Goal: Connect with others: Connect with other users

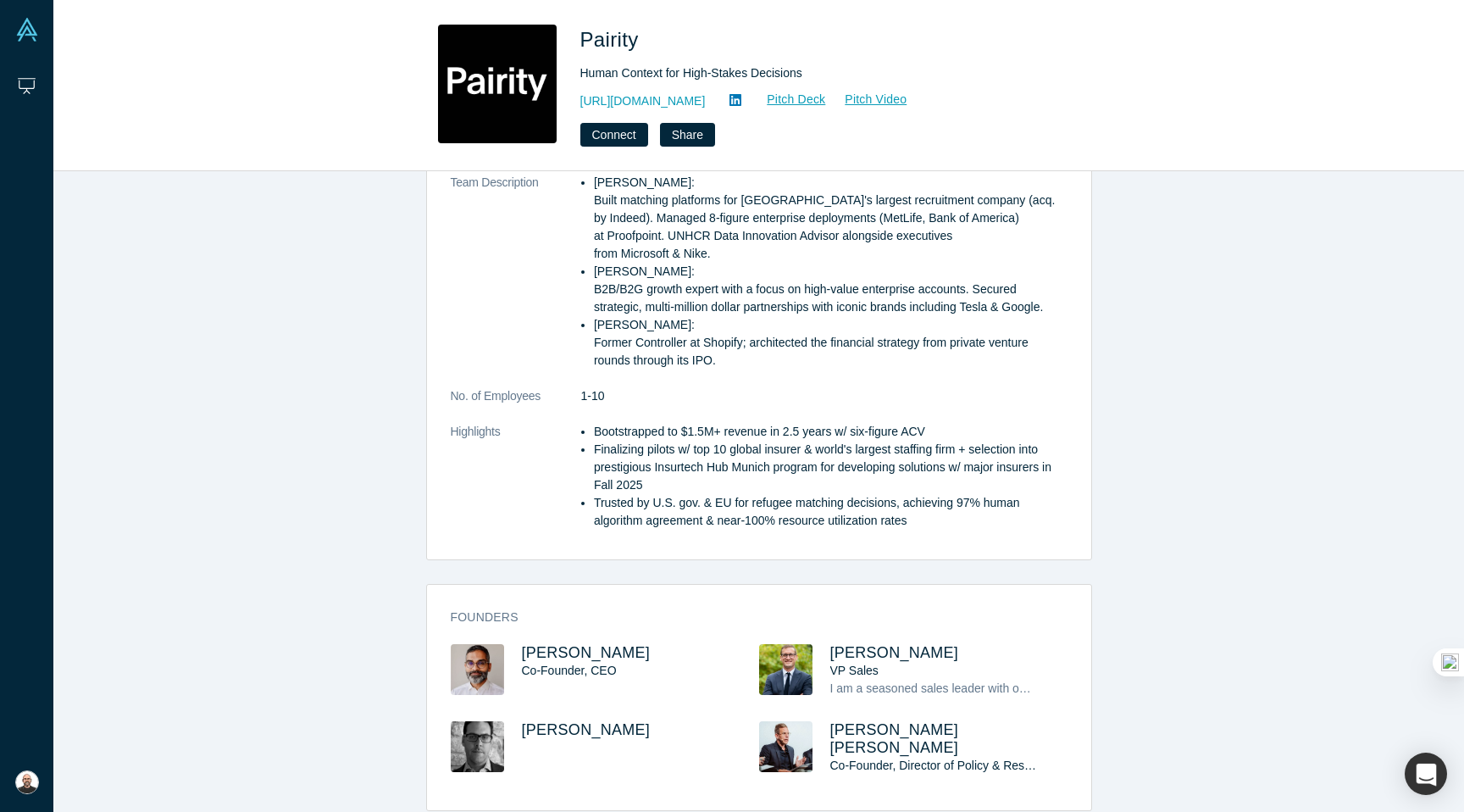
scroll to position [417, 0]
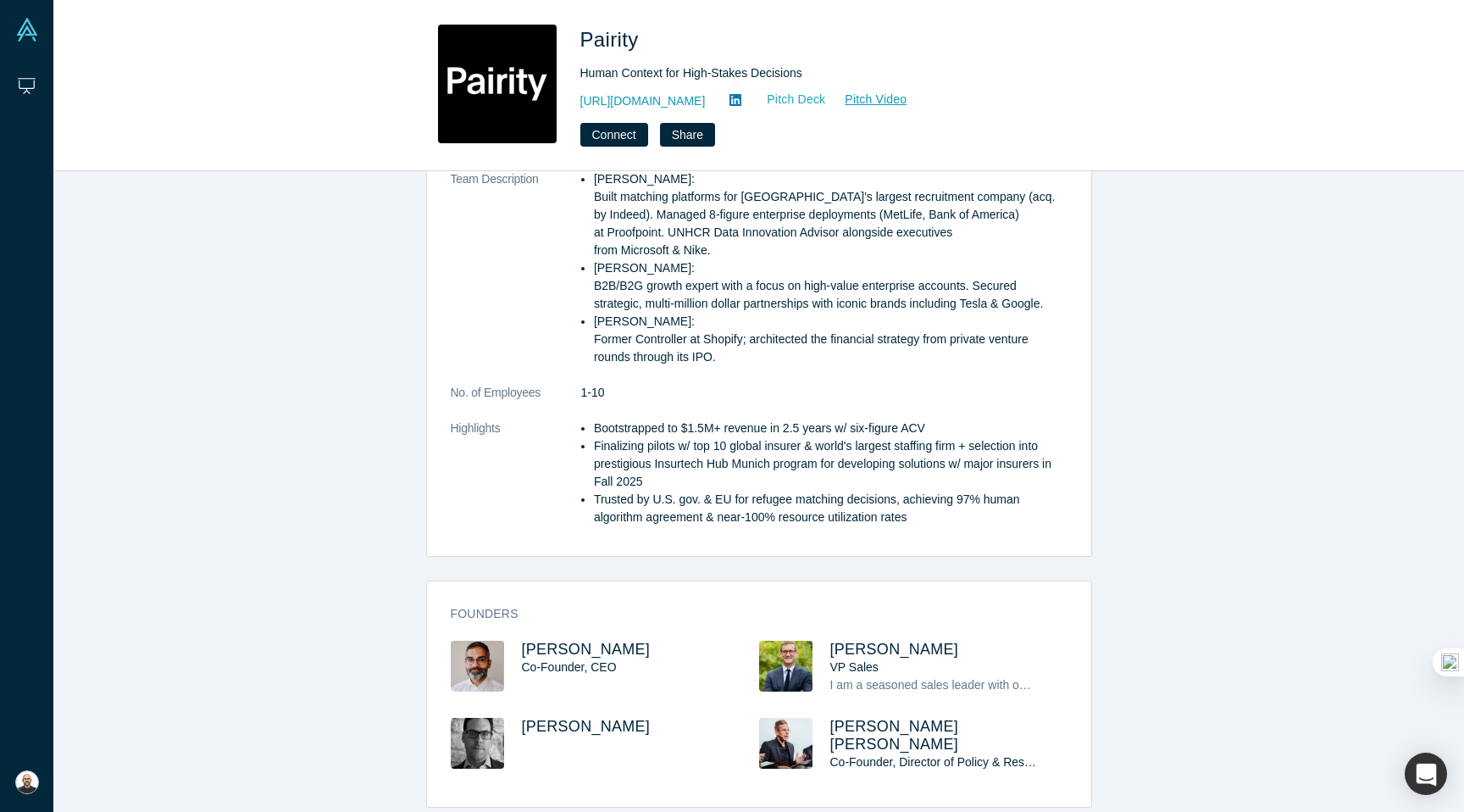
click at [748, 99] on link "Pitch Deck" at bounding box center [786, 99] width 78 height 20
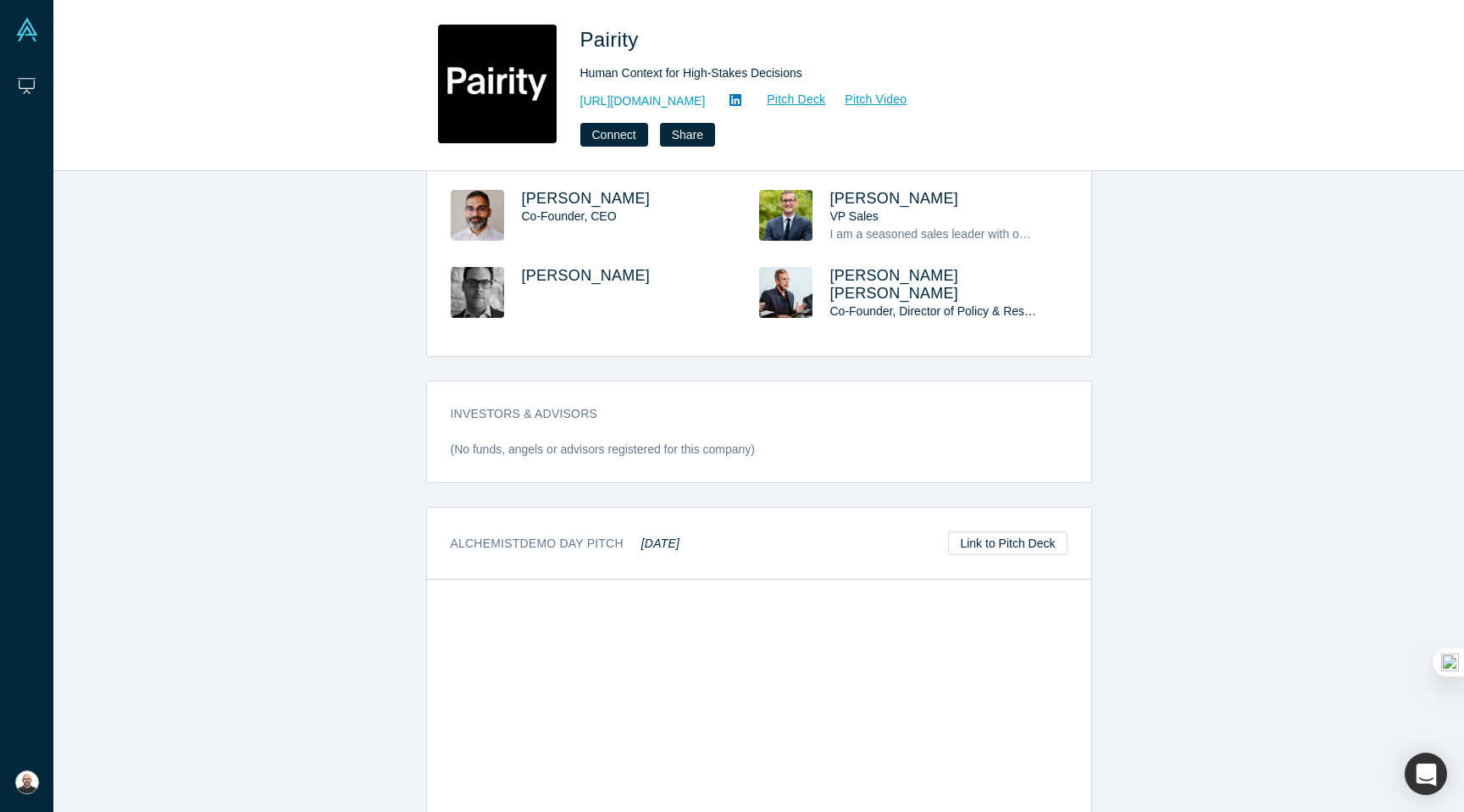
scroll to position [1013, 0]
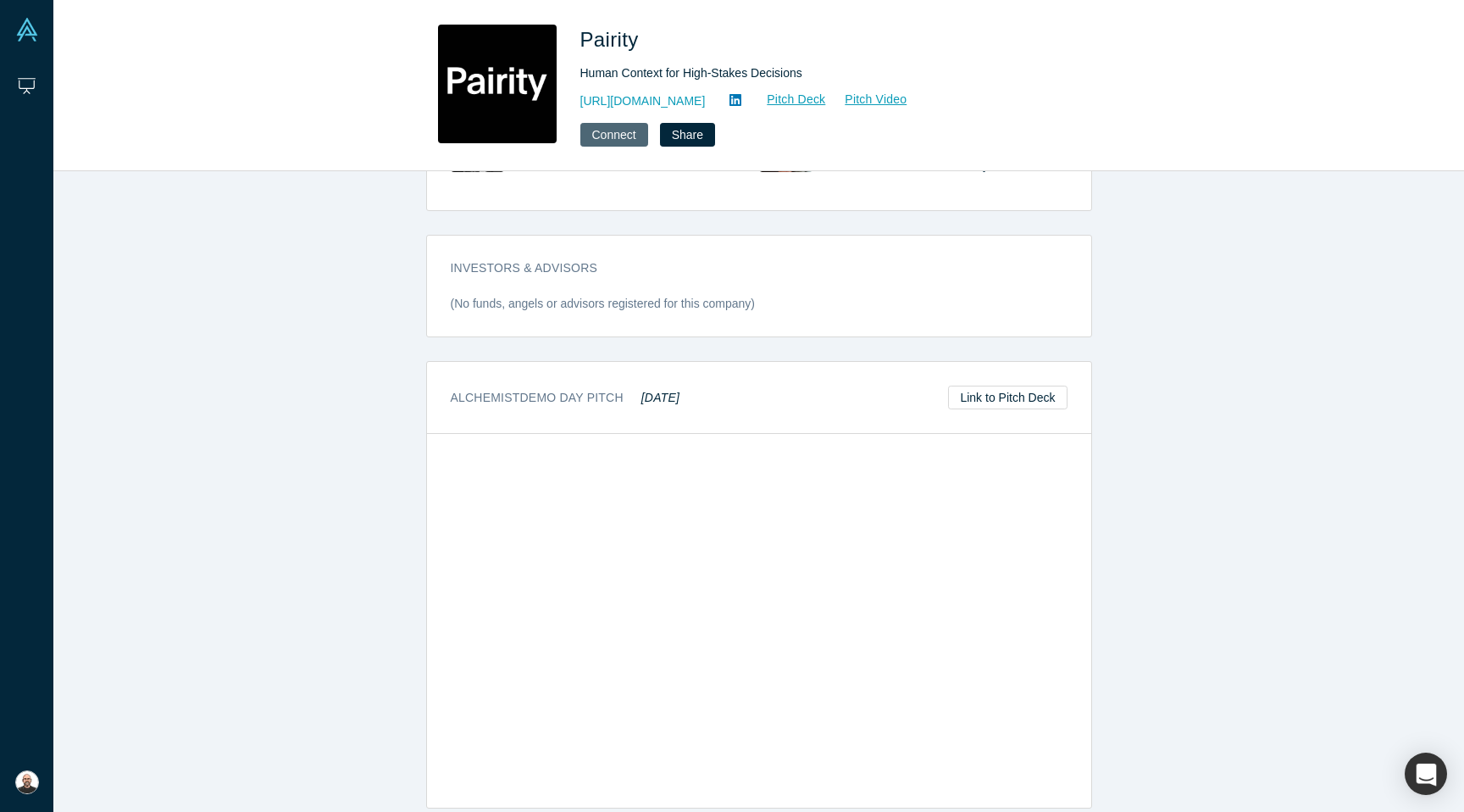
click at [615, 133] on button "Connect" at bounding box center [613, 135] width 68 height 24
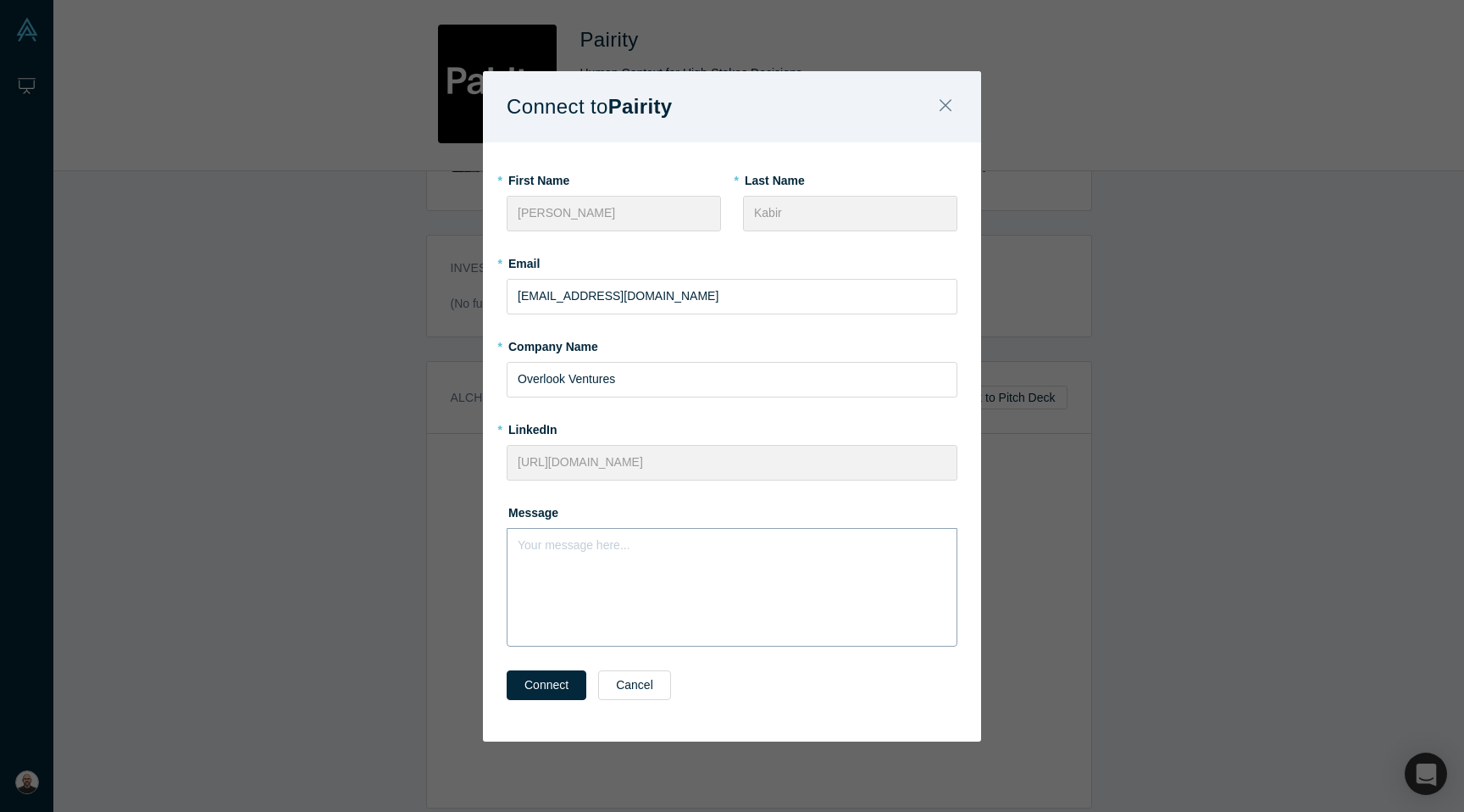
click at [632, 570] on div "Your message here..." at bounding box center [732, 587] width 451 height 119
click at [949, 108] on icon "Close" at bounding box center [945, 105] width 12 height 19
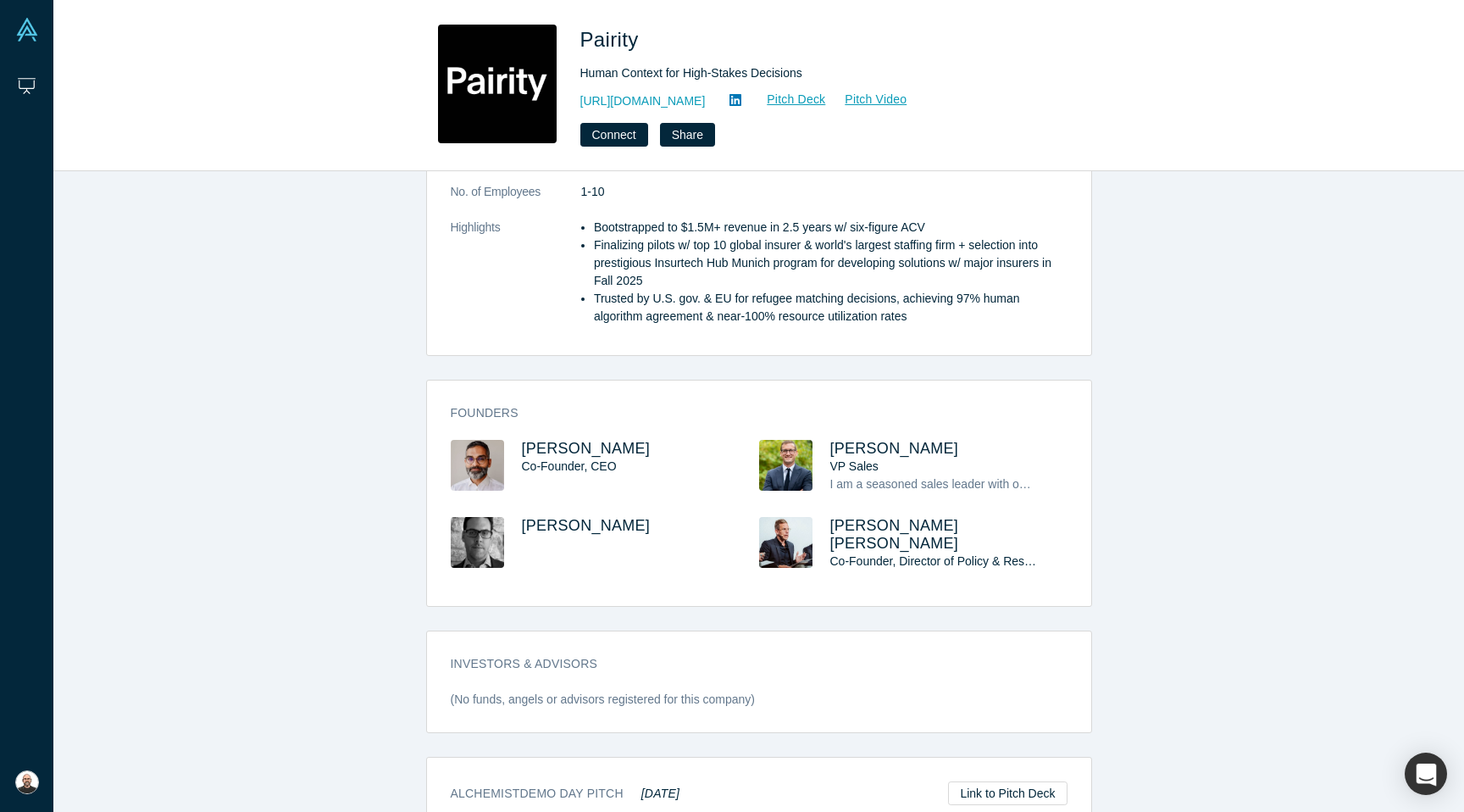
scroll to position [452, 0]
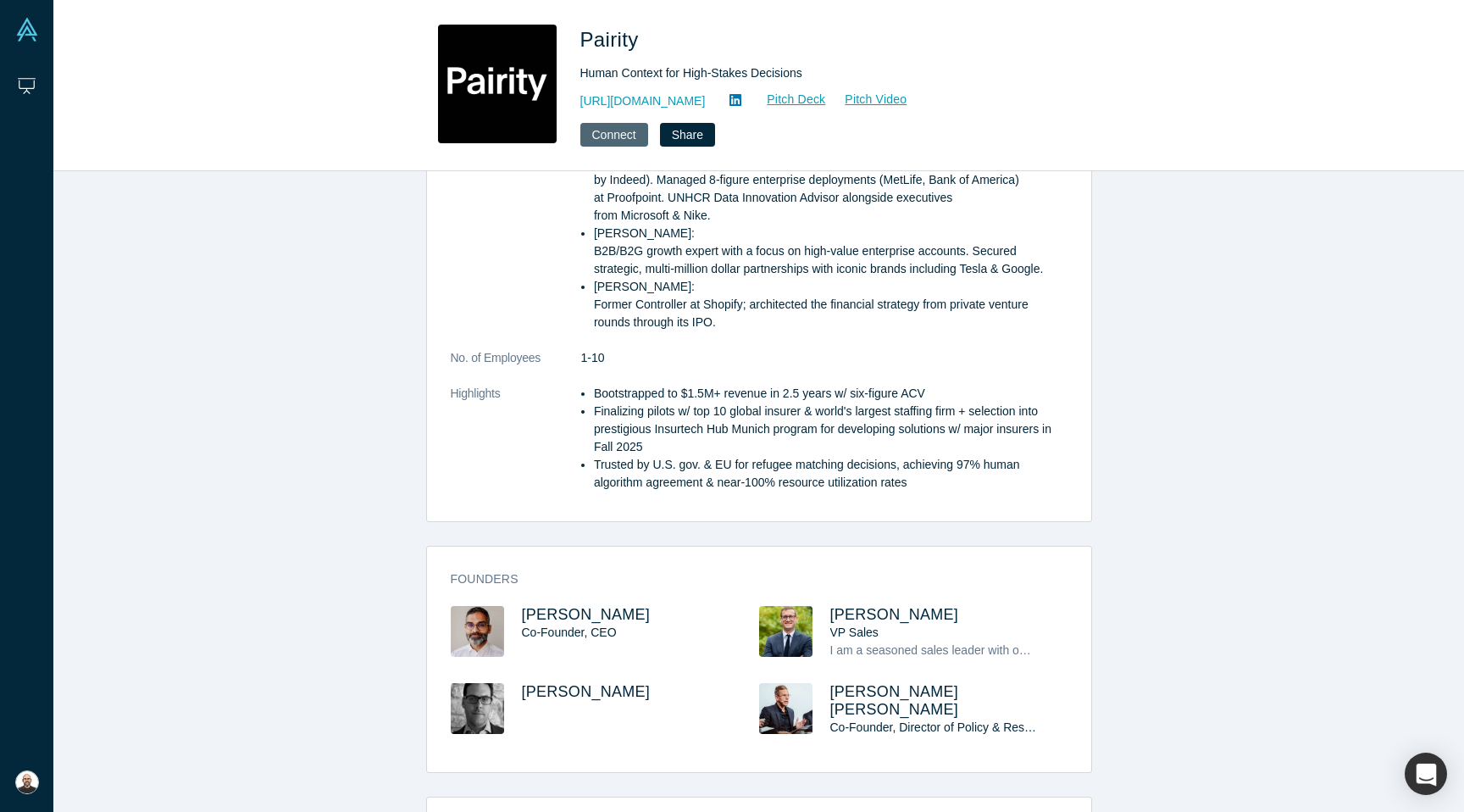
click at [619, 144] on button "Connect" at bounding box center [613, 135] width 68 height 24
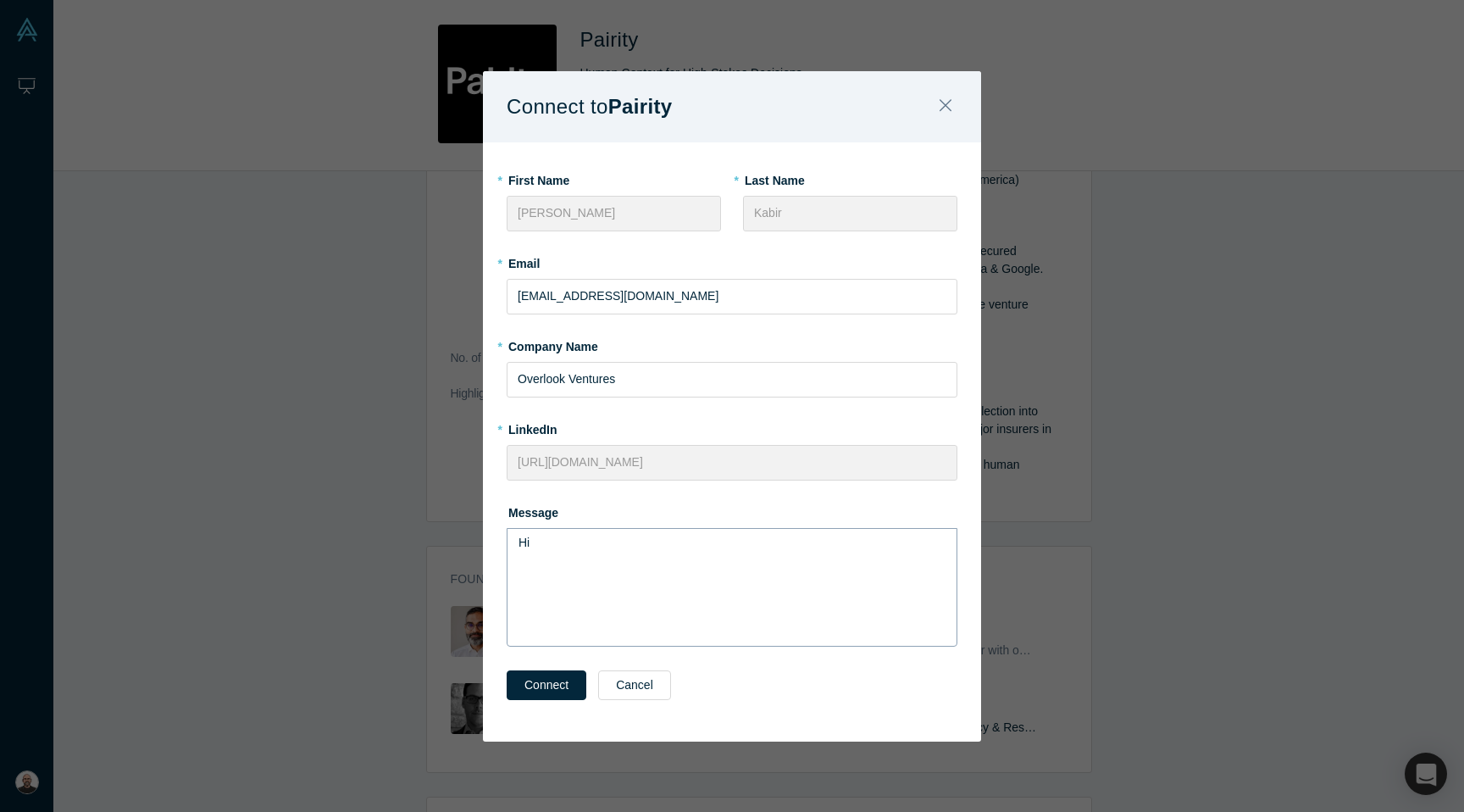
click at [619, 548] on div "Hi" at bounding box center [732, 542] width 428 height 18
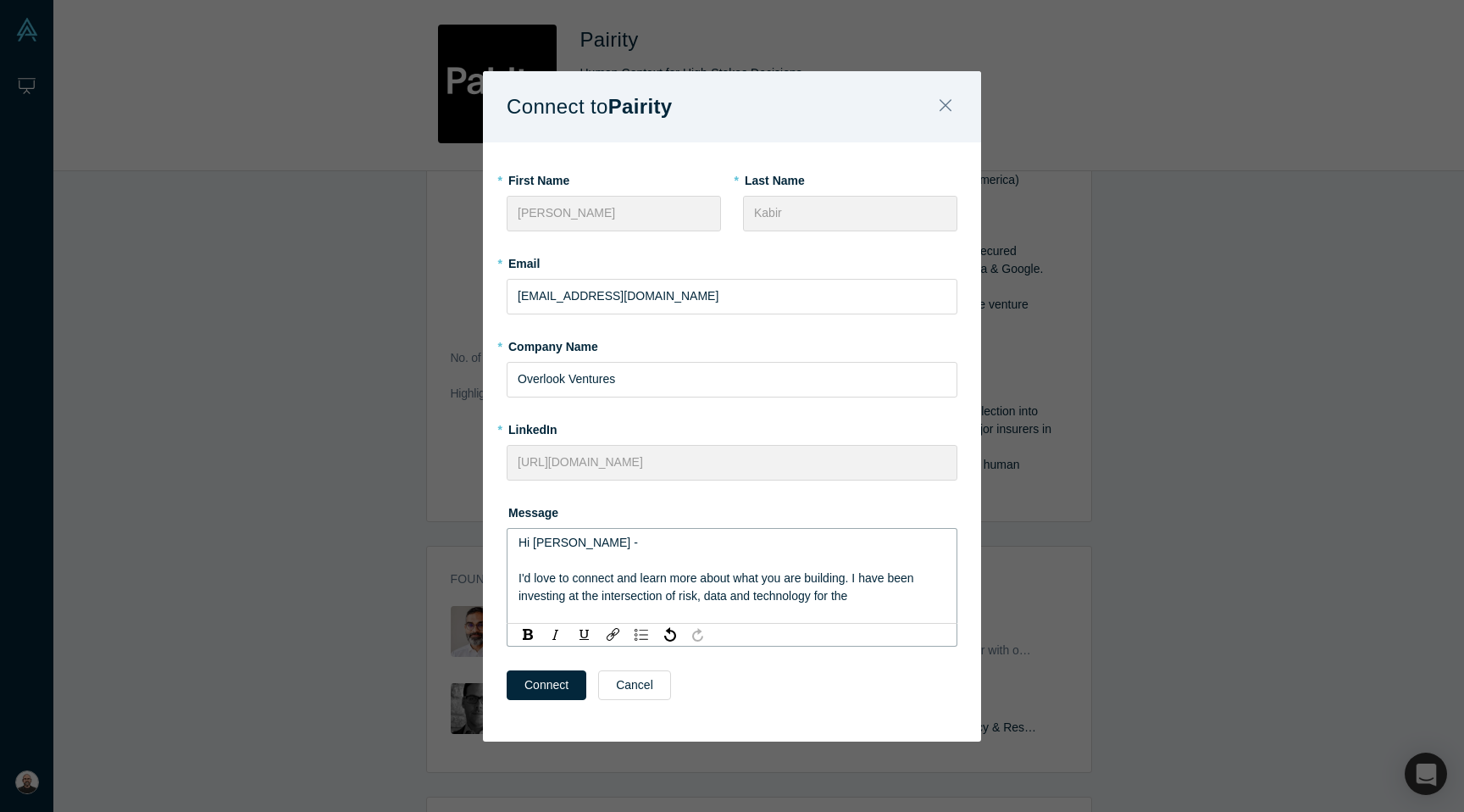
click at [882, 599] on div "I'd love to connect and learn more about what you are building. I have been inv…" at bounding box center [732, 587] width 428 height 36
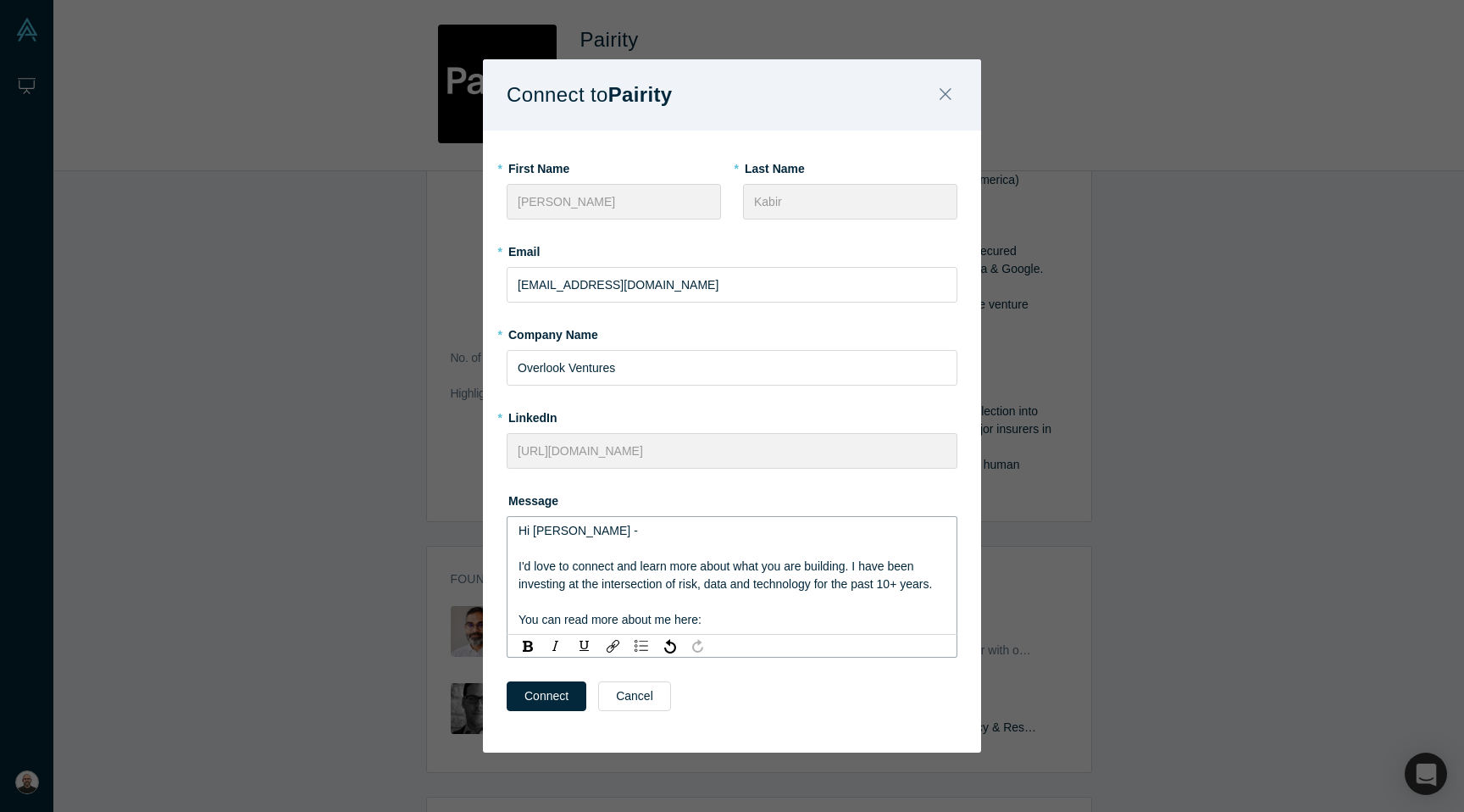
click at [661, 619] on span "You can read more about me here:" at bounding box center [610, 619] width 183 height 14
click at [810, 621] on div "You can read more about my thoughts here:" at bounding box center [732, 619] width 428 height 18
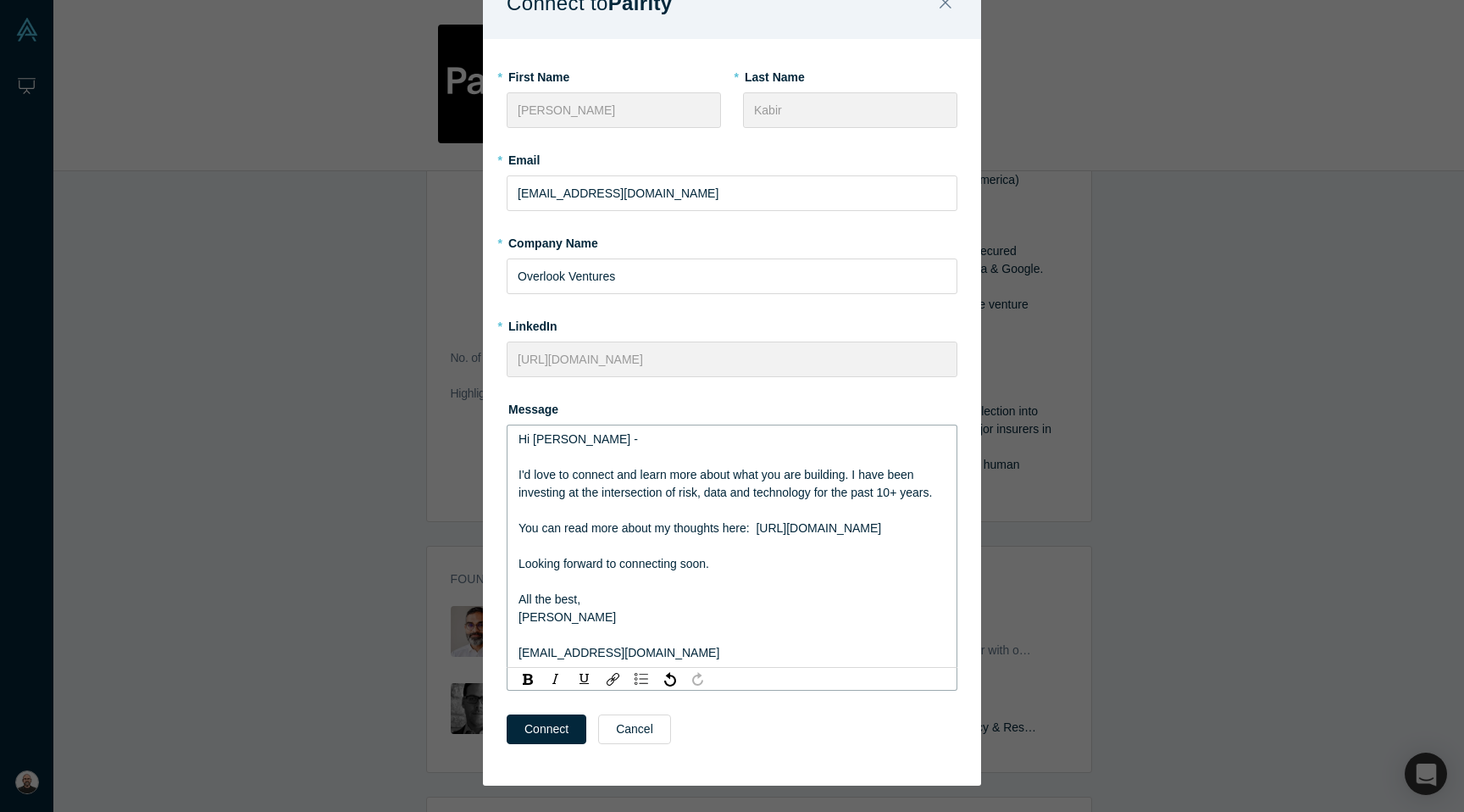
scroll to position [87, 0]
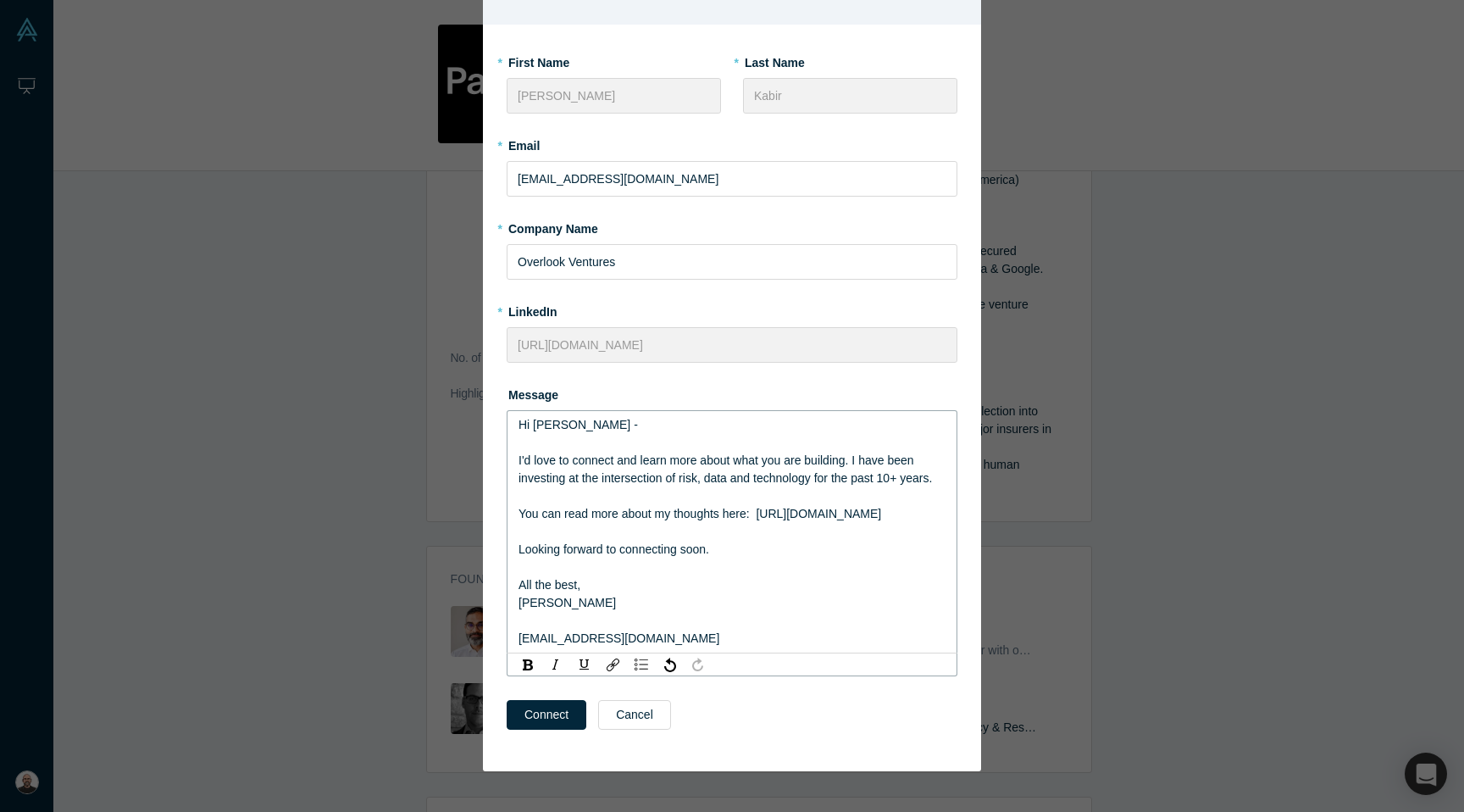
click at [756, 518] on span "You can read more about my thoughts here: https://overlookvc.substack.com/" at bounding box center [700, 513] width 363 height 14
drag, startPoint x: 935, startPoint y: 516, endPoint x: 759, endPoint y: 513, distance: 176.0
click at [759, 513] on div "You can read more about my thoughts here: https://overlookvc.substack.com/" at bounding box center [732, 513] width 428 height 18
click at [612, 669] on img "rdw-link-control" at bounding box center [613, 664] width 13 height 13
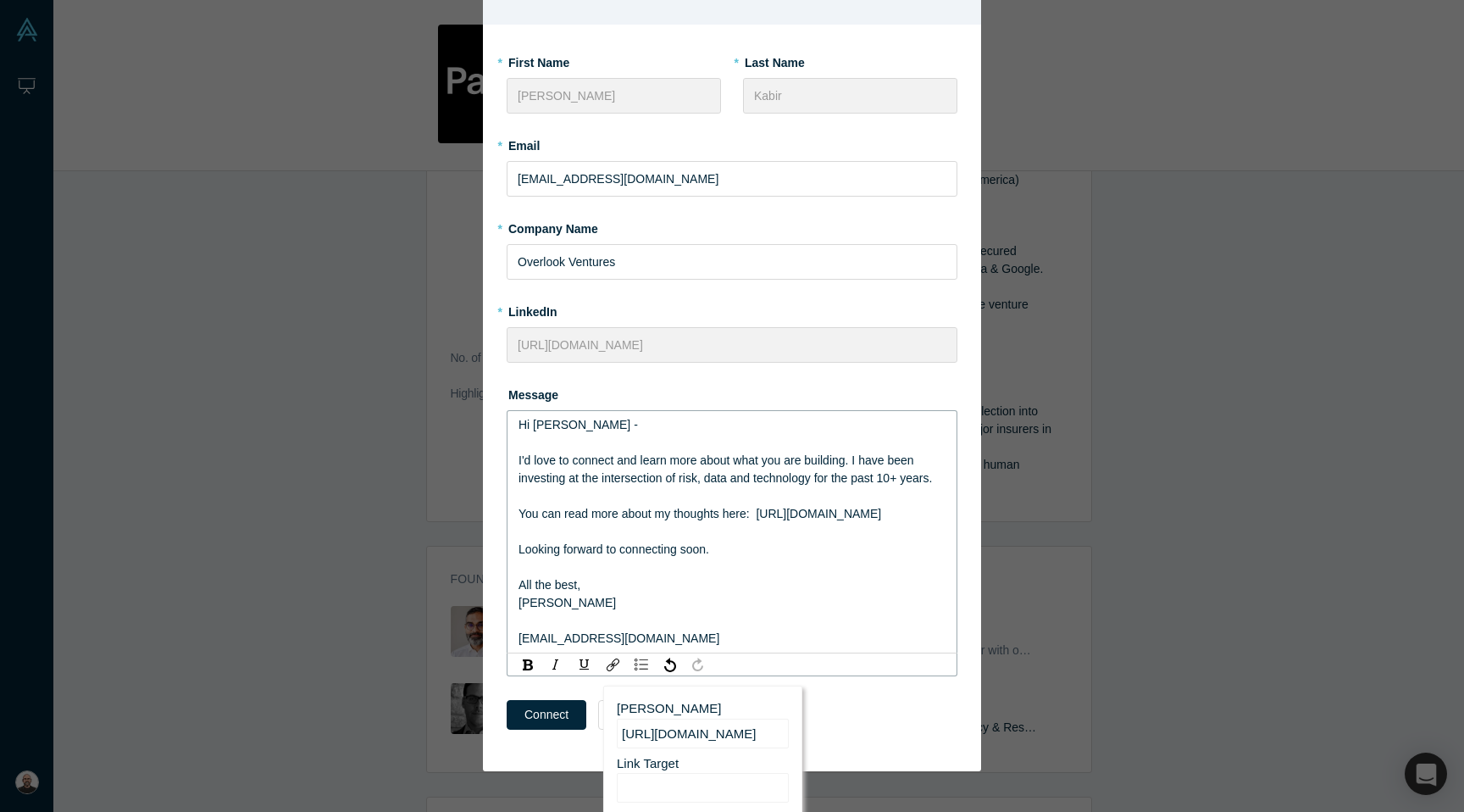
click at [676, 738] on input "[URL][DOMAIN_NAME]" at bounding box center [702, 733] width 172 height 30
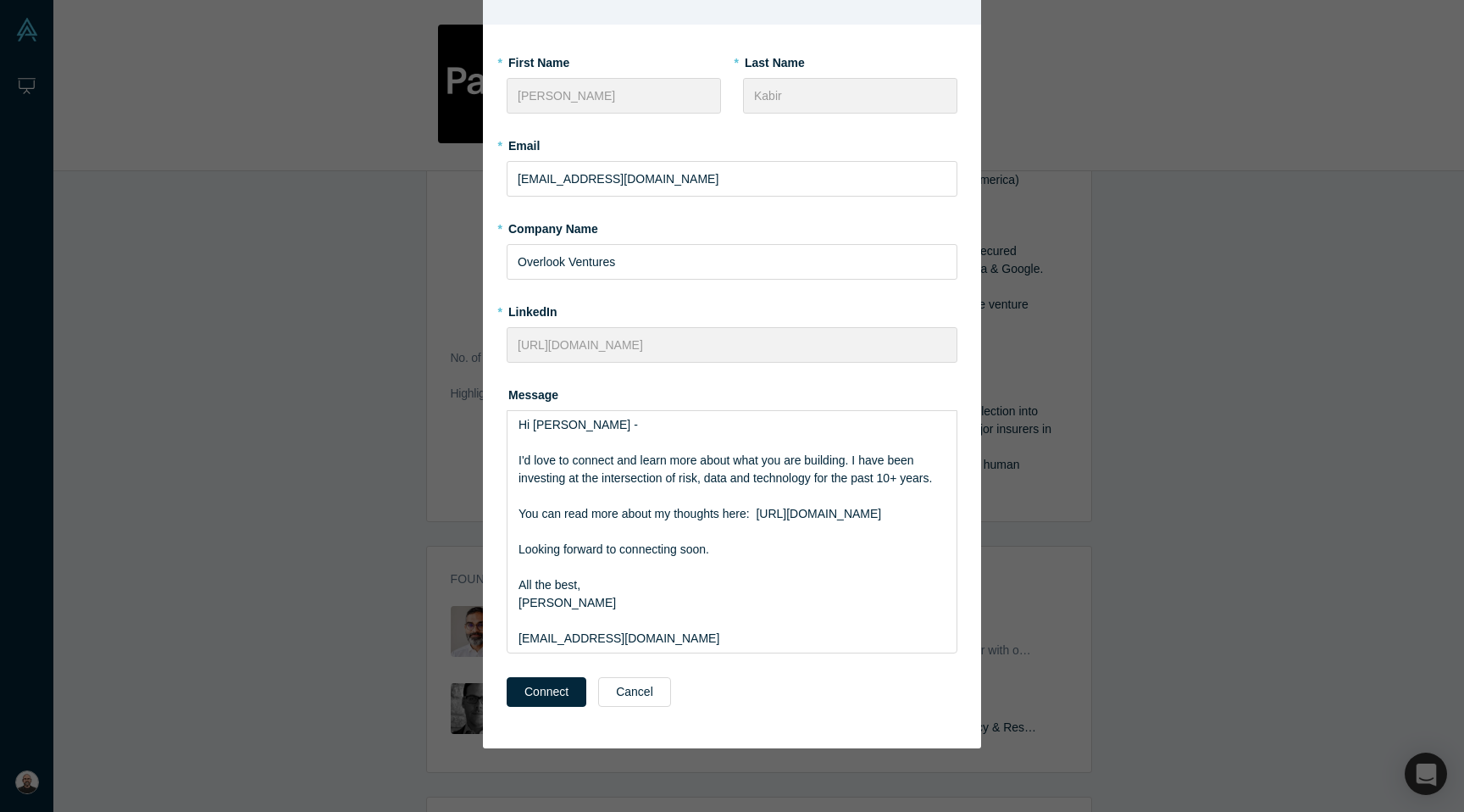
click at [661, 791] on div "Connect to Pairity * First Name Amir * Last Name Kabir * Email amir@overlook.vc…" at bounding box center [732, 406] width 1464 height 812
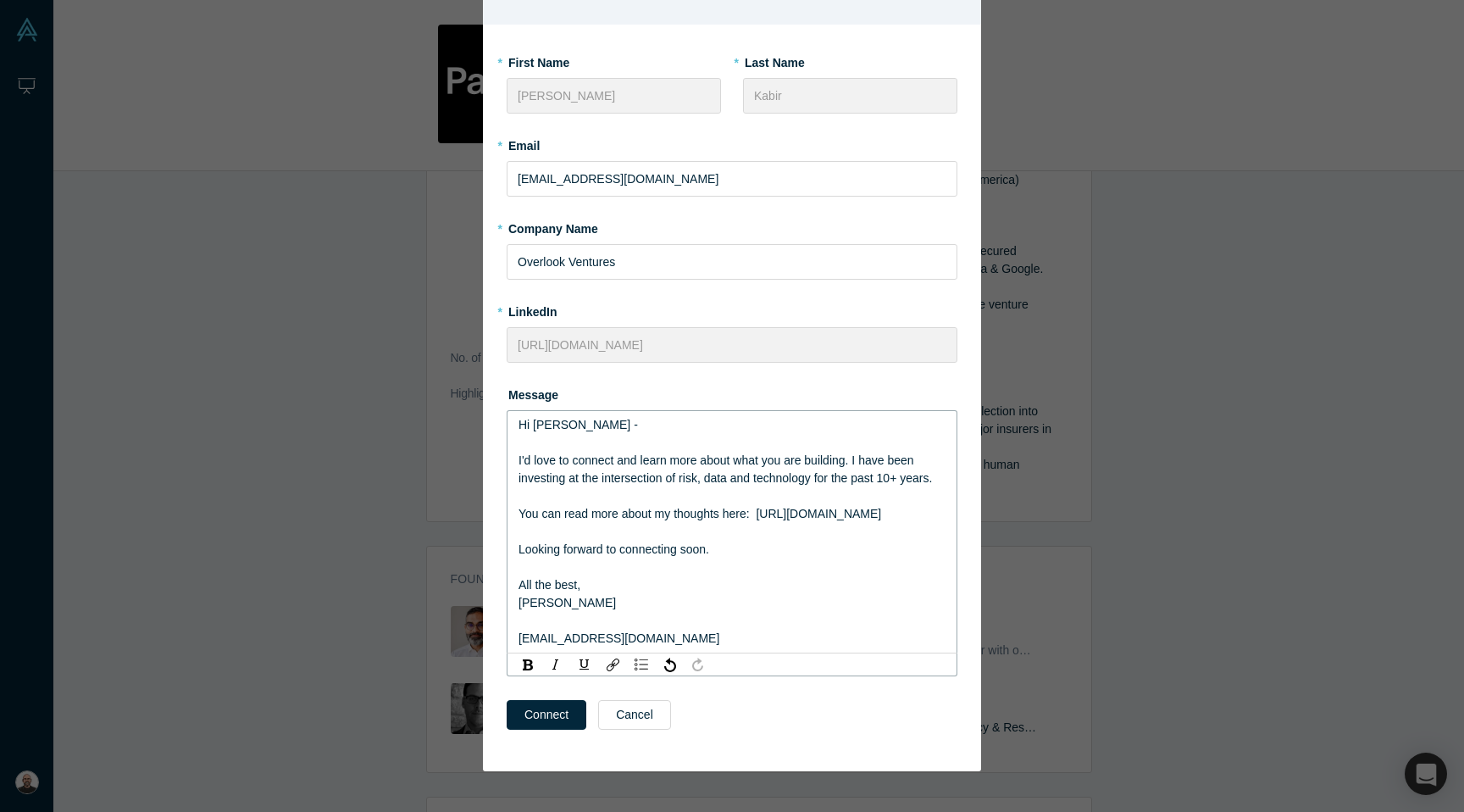
drag, startPoint x: 938, startPoint y: 536, endPoint x: 779, endPoint y: 530, distance: 159.1
click at [779, 530] on div "Hi Gotam - I'd love to connect and learn more about what you are building. I ha…" at bounding box center [732, 531] width 428 height 231
drag, startPoint x: 759, startPoint y: 515, endPoint x: 938, endPoint y: 515, distance: 179.0
click at [938, 515] on div "You can read more about my thoughts here: https://overlookvc.substack.com/" at bounding box center [732, 513] width 428 height 18
click at [619, 659] on img "rdw-link-control" at bounding box center [613, 664] width 13 height 13
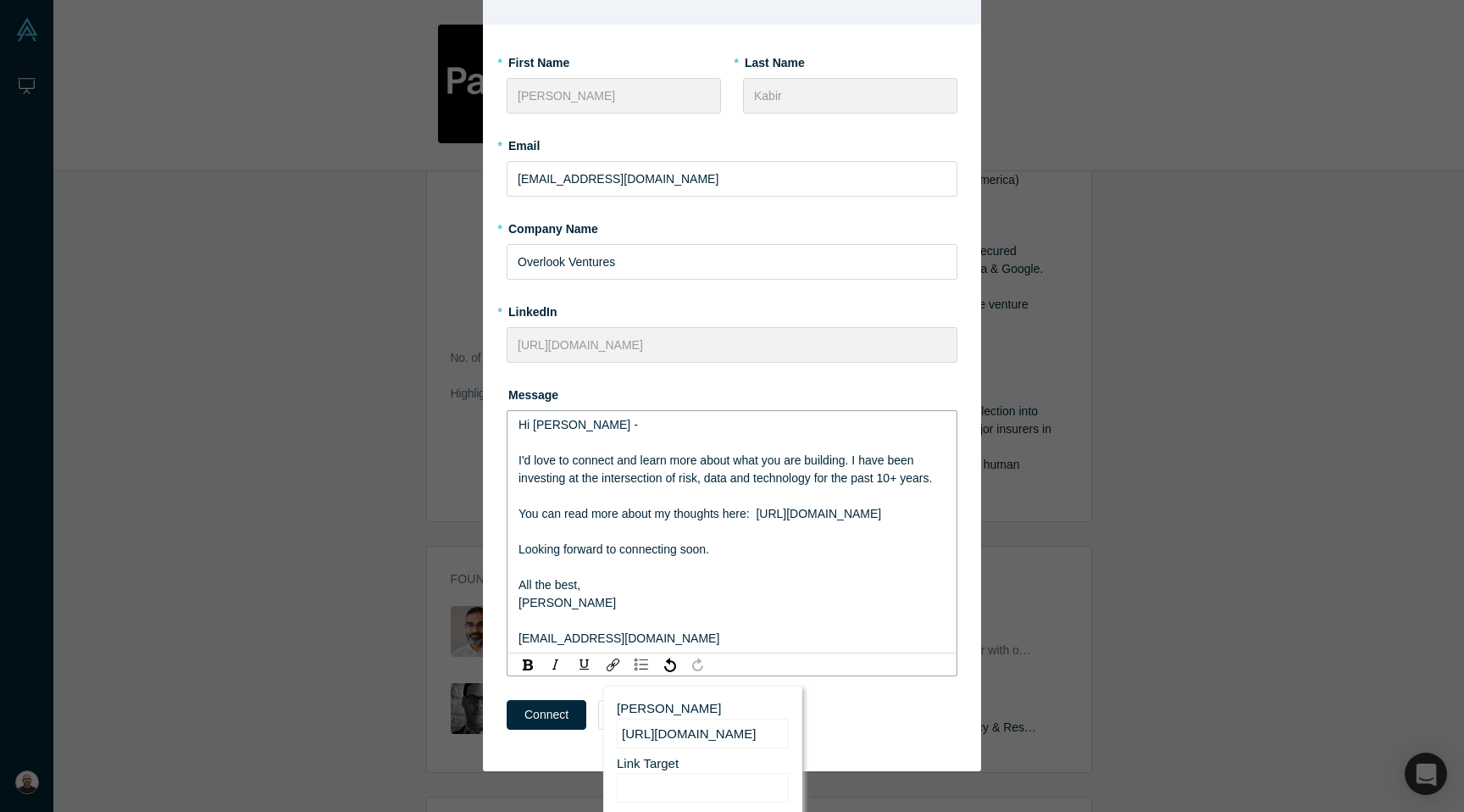
click at [652, 783] on input "Link Target" at bounding box center [702, 787] width 172 height 30
paste input "[URL][DOMAIN_NAME]"
type input "[URL][DOMAIN_NAME]"
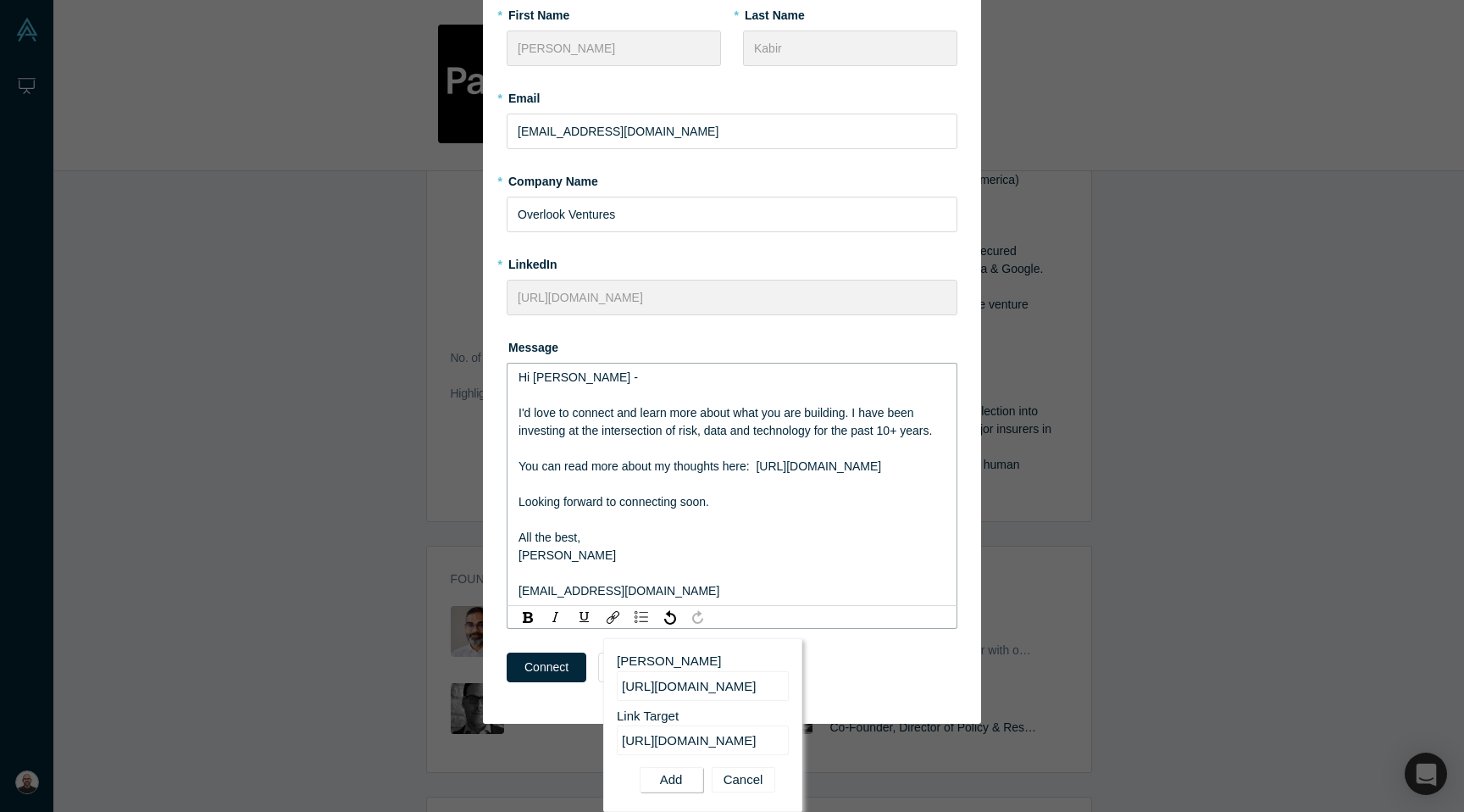
click at [670, 775] on button "Add" at bounding box center [672, 779] width 63 height 26
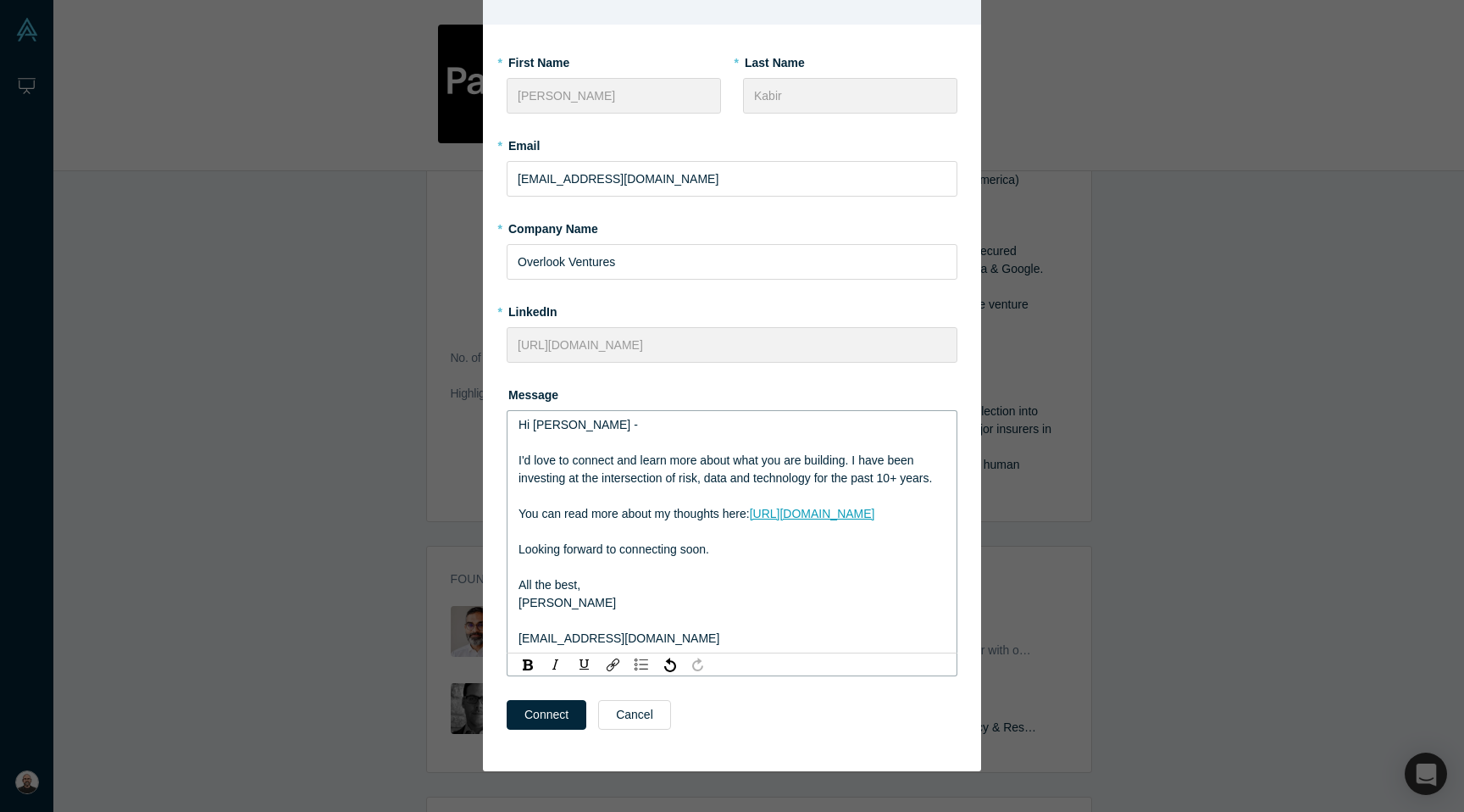
scroll to position [87, 0]
click at [764, 548] on div "Looking forward to connecting soon." at bounding box center [732, 549] width 428 height 18
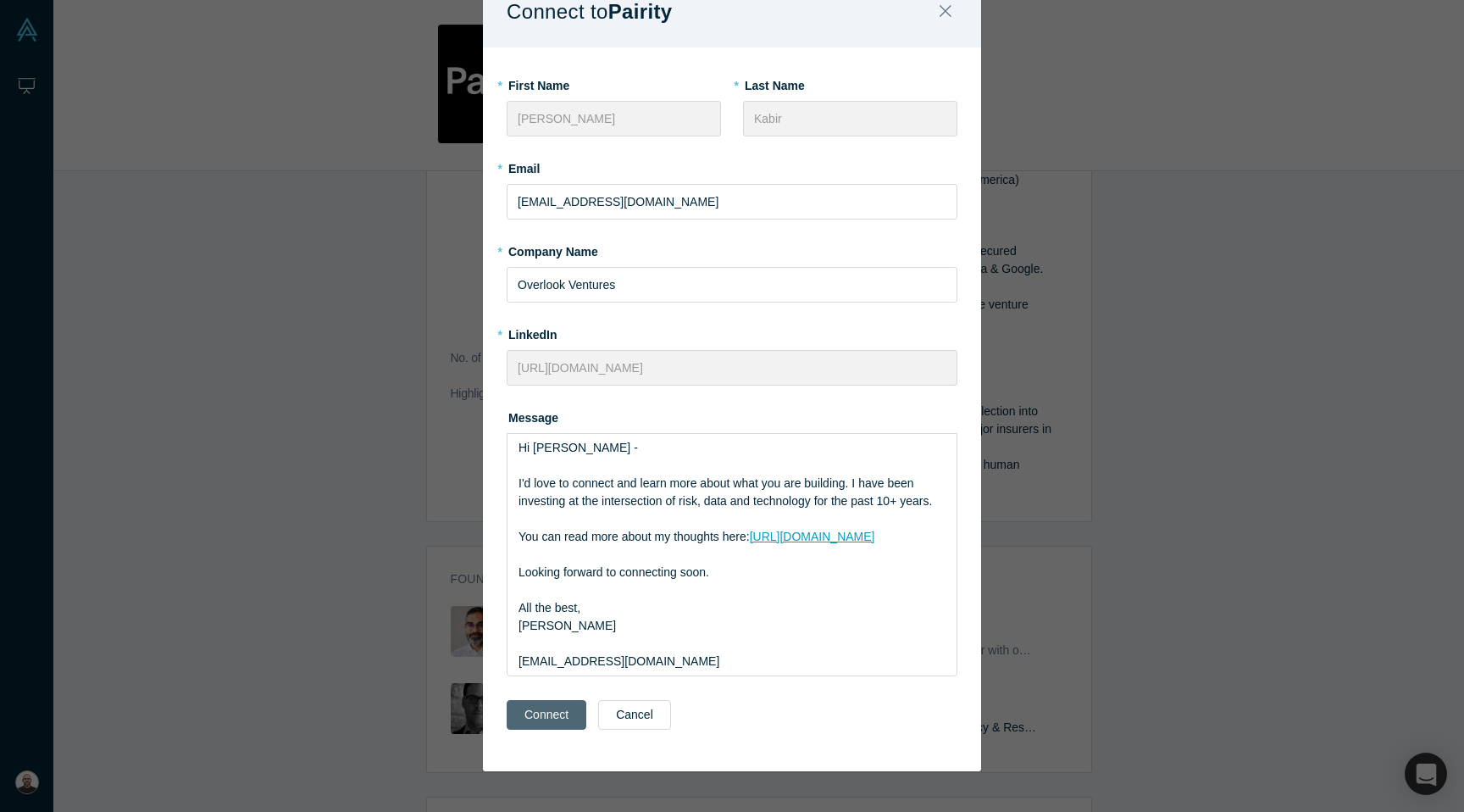
scroll to position [64, 0]
click at [544, 707] on button "Connect" at bounding box center [546, 714] width 80 height 30
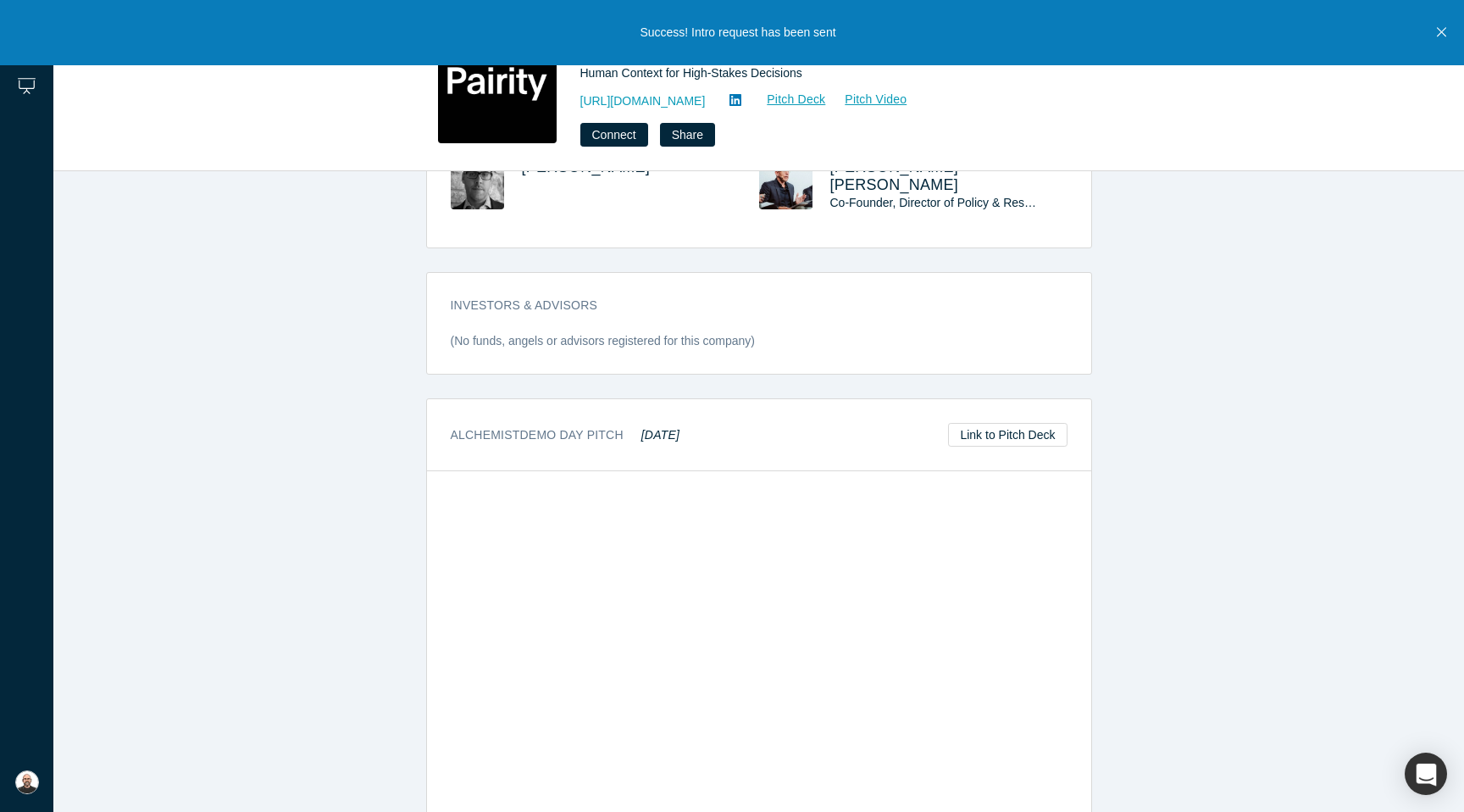
scroll to position [1013, 0]
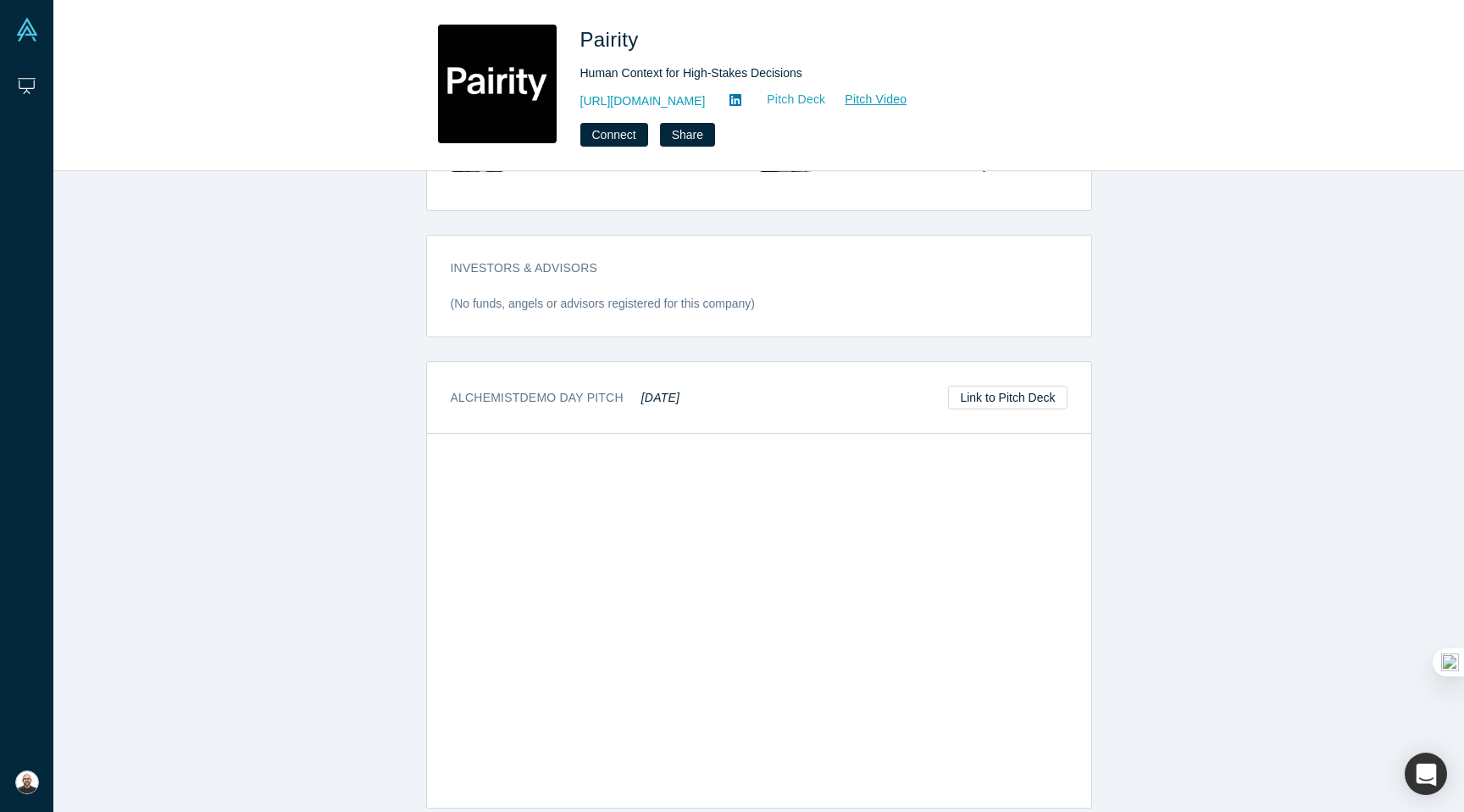
click at [765, 102] on link "Pitch Deck" at bounding box center [786, 99] width 78 height 20
click at [730, 95] on icon at bounding box center [736, 100] width 12 height 12
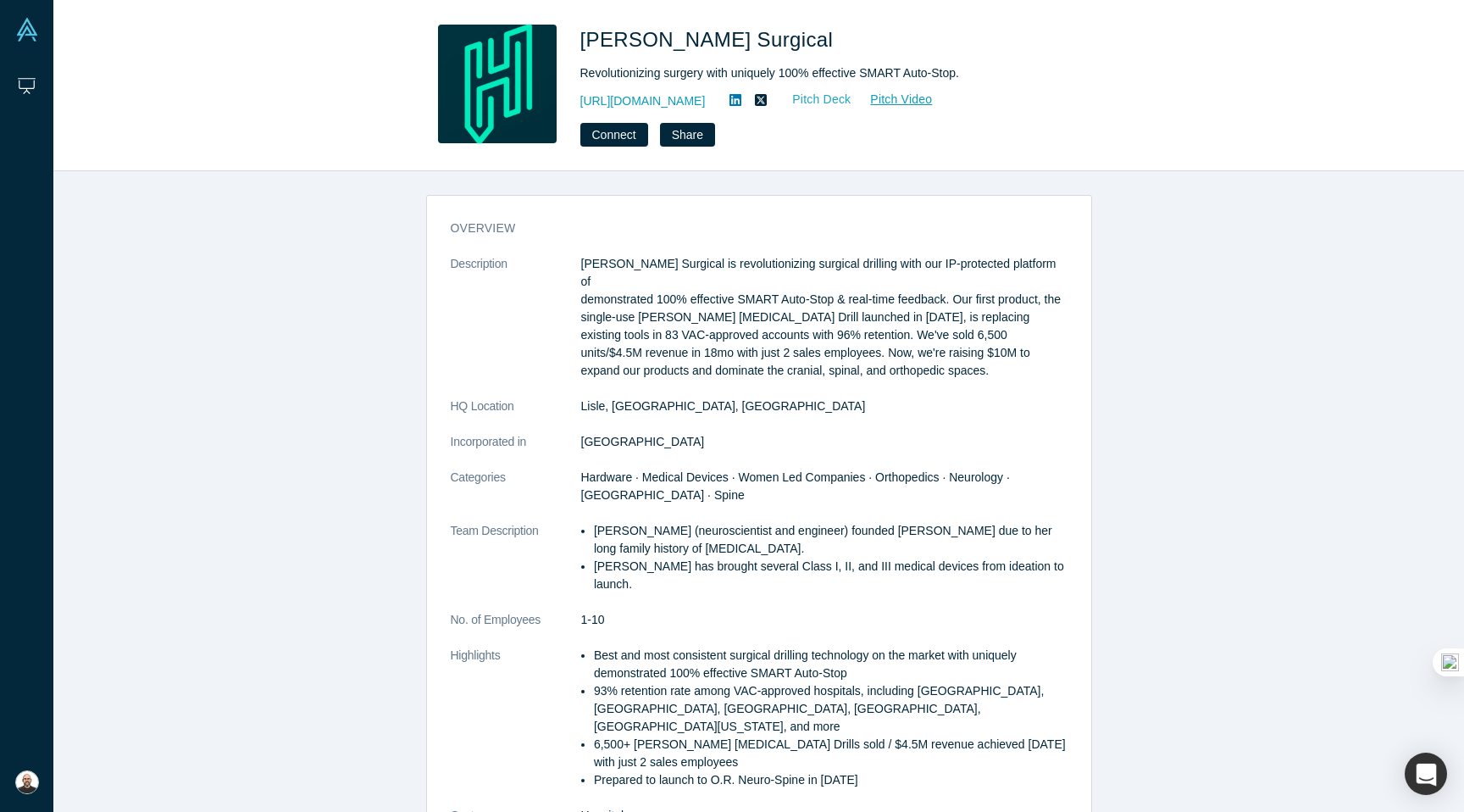
click at [824, 94] on link "Pitch Deck" at bounding box center [812, 99] width 78 height 20
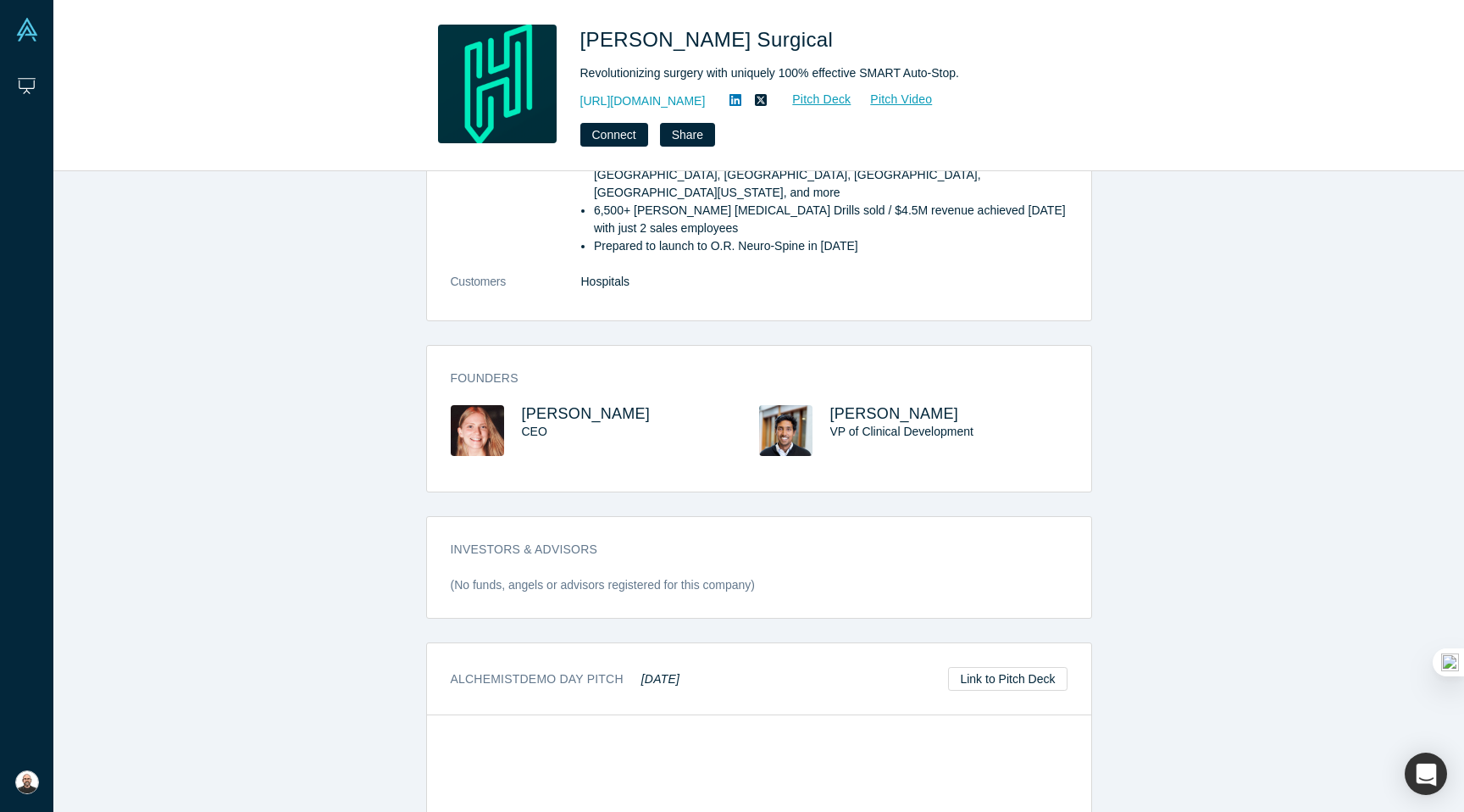
scroll to position [800, 0]
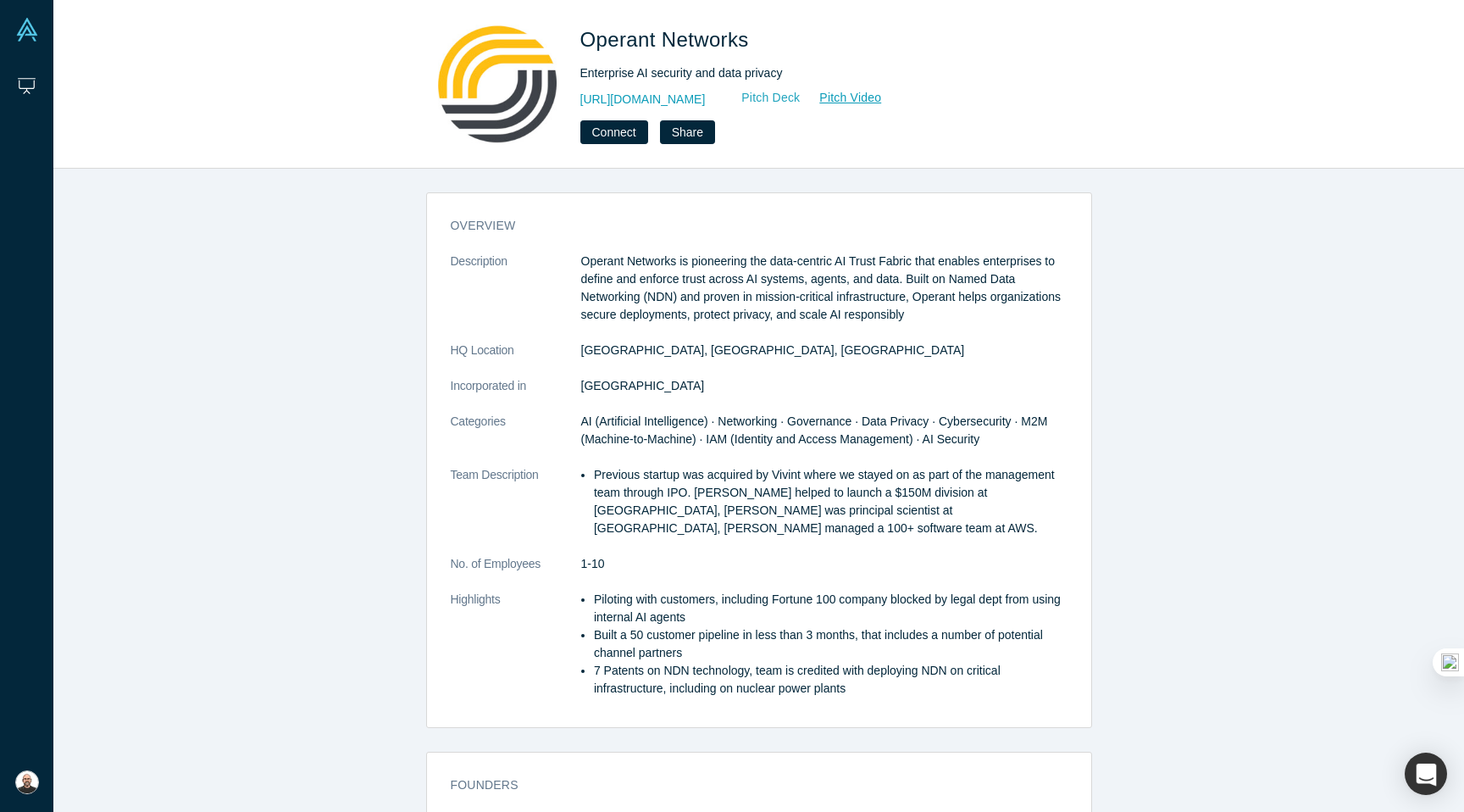
click at [801, 94] on link "Pitch Deck" at bounding box center [762, 98] width 78 height 20
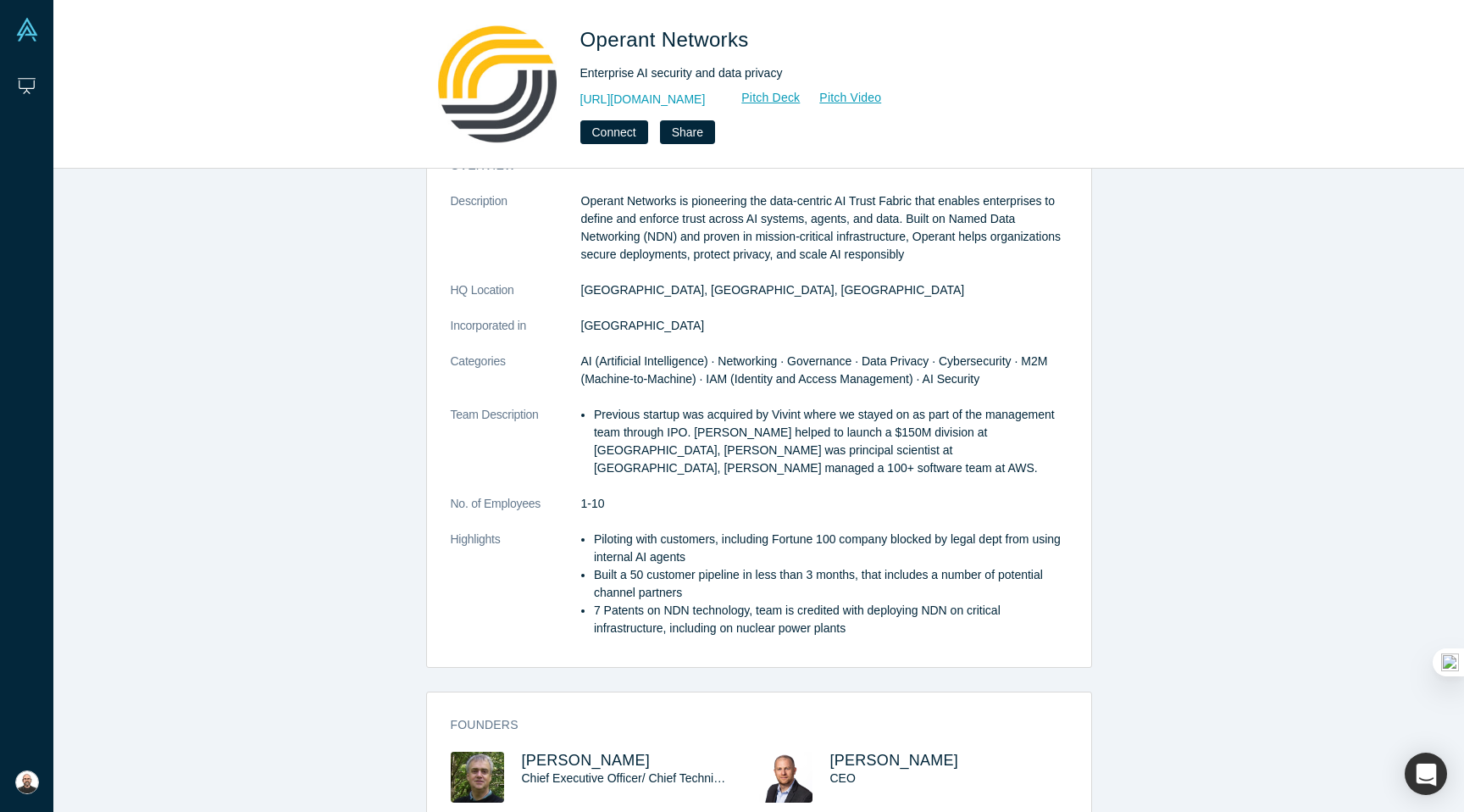
scroll to position [62, 0]
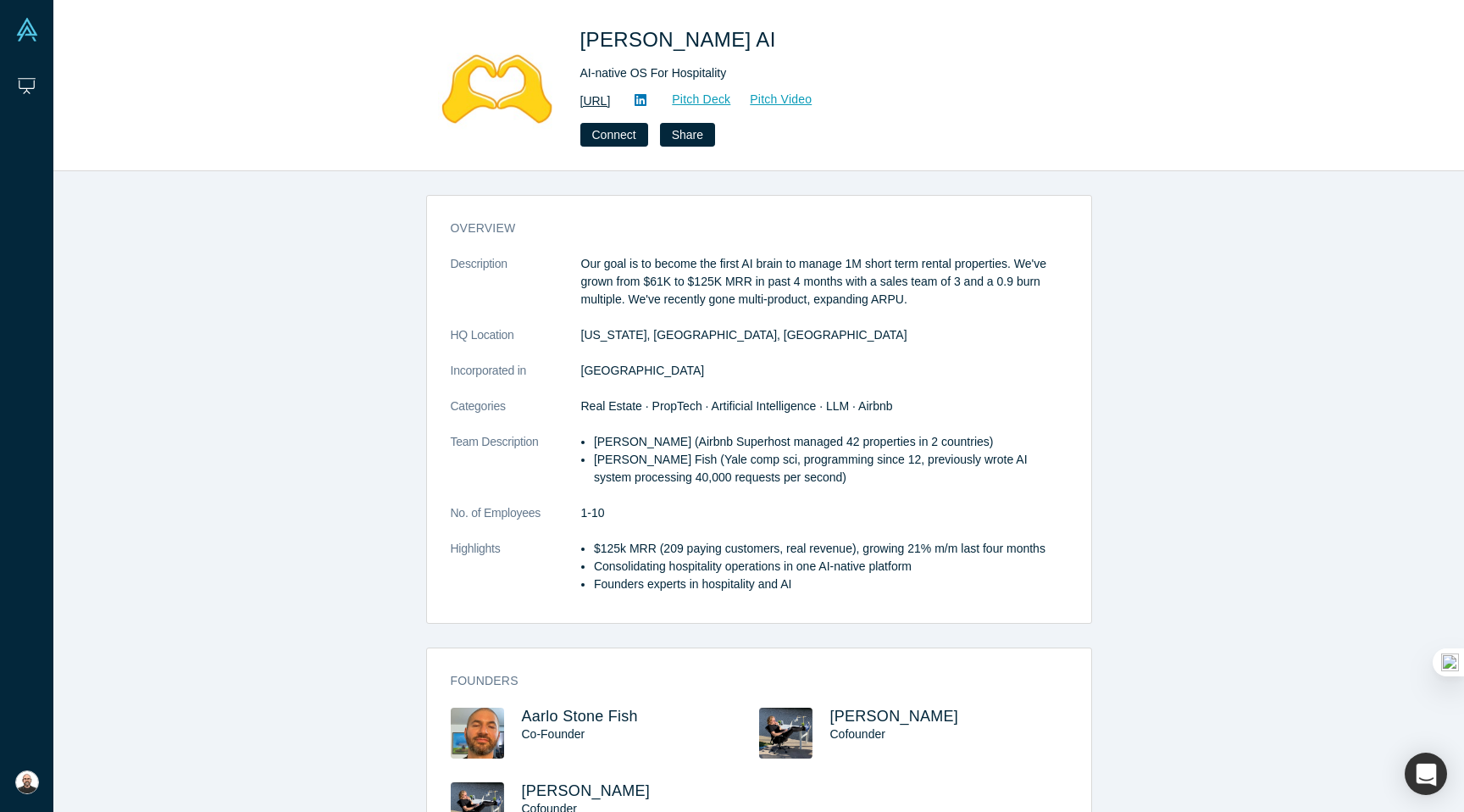
click at [611, 103] on link "http://getbesty.ai" at bounding box center [596, 101] width 31 height 18
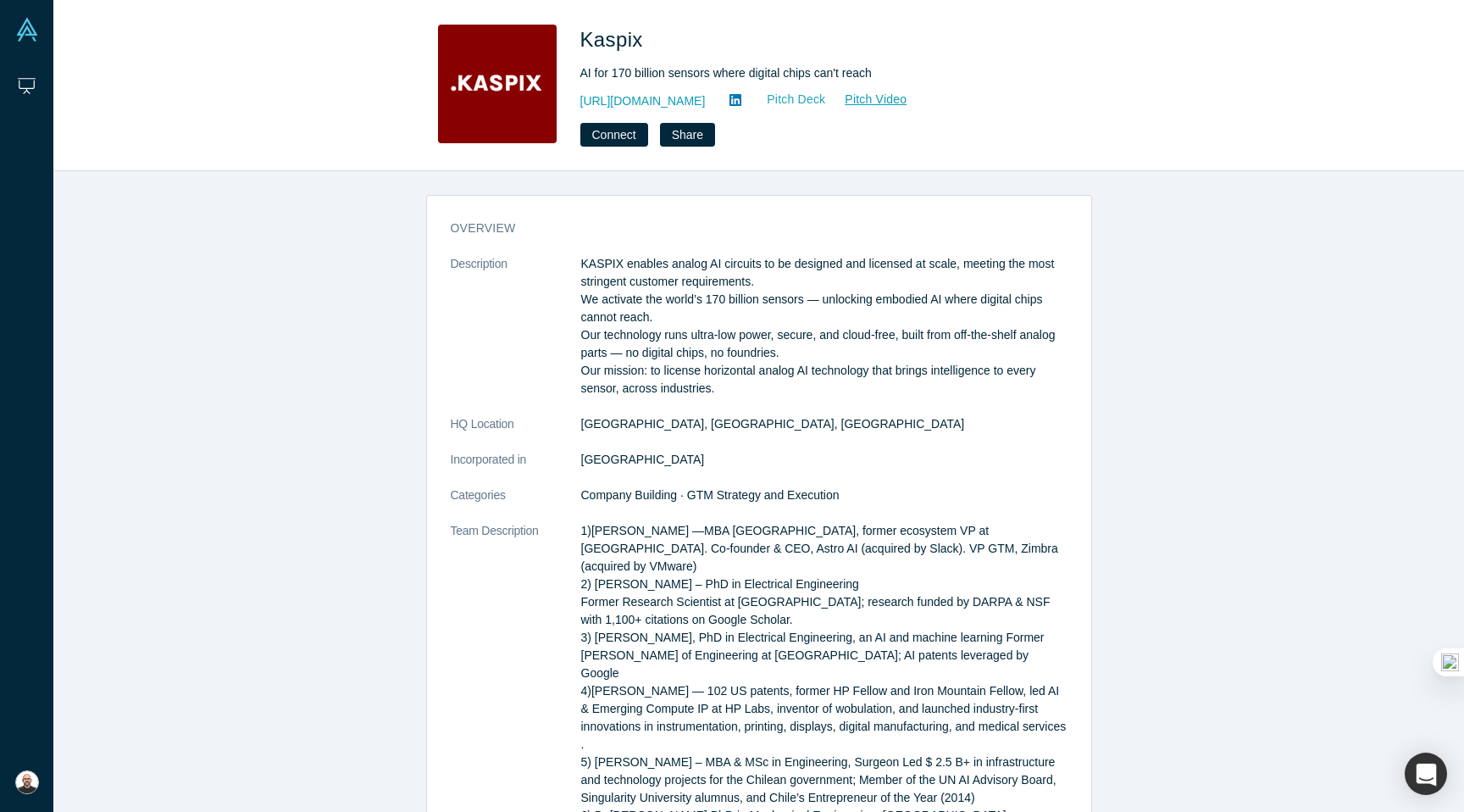
click at [748, 104] on link "Pitch Deck" at bounding box center [786, 99] width 78 height 20
click at [756, 96] on link "Pitch Deck" at bounding box center [786, 99] width 78 height 20
click at [643, 103] on link "http://kaspix.io" at bounding box center [643, 101] width 126 height 18
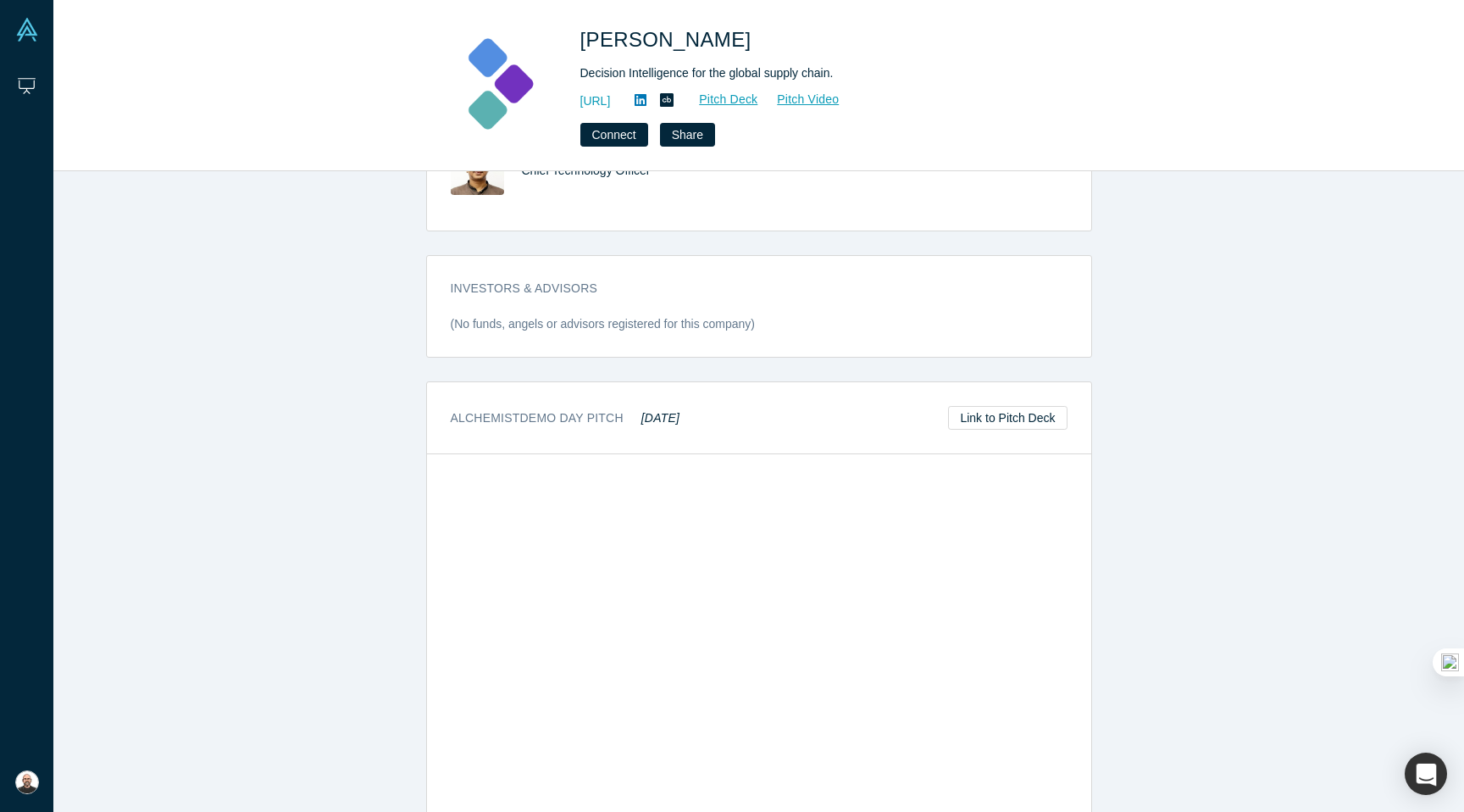
scroll to position [823, 0]
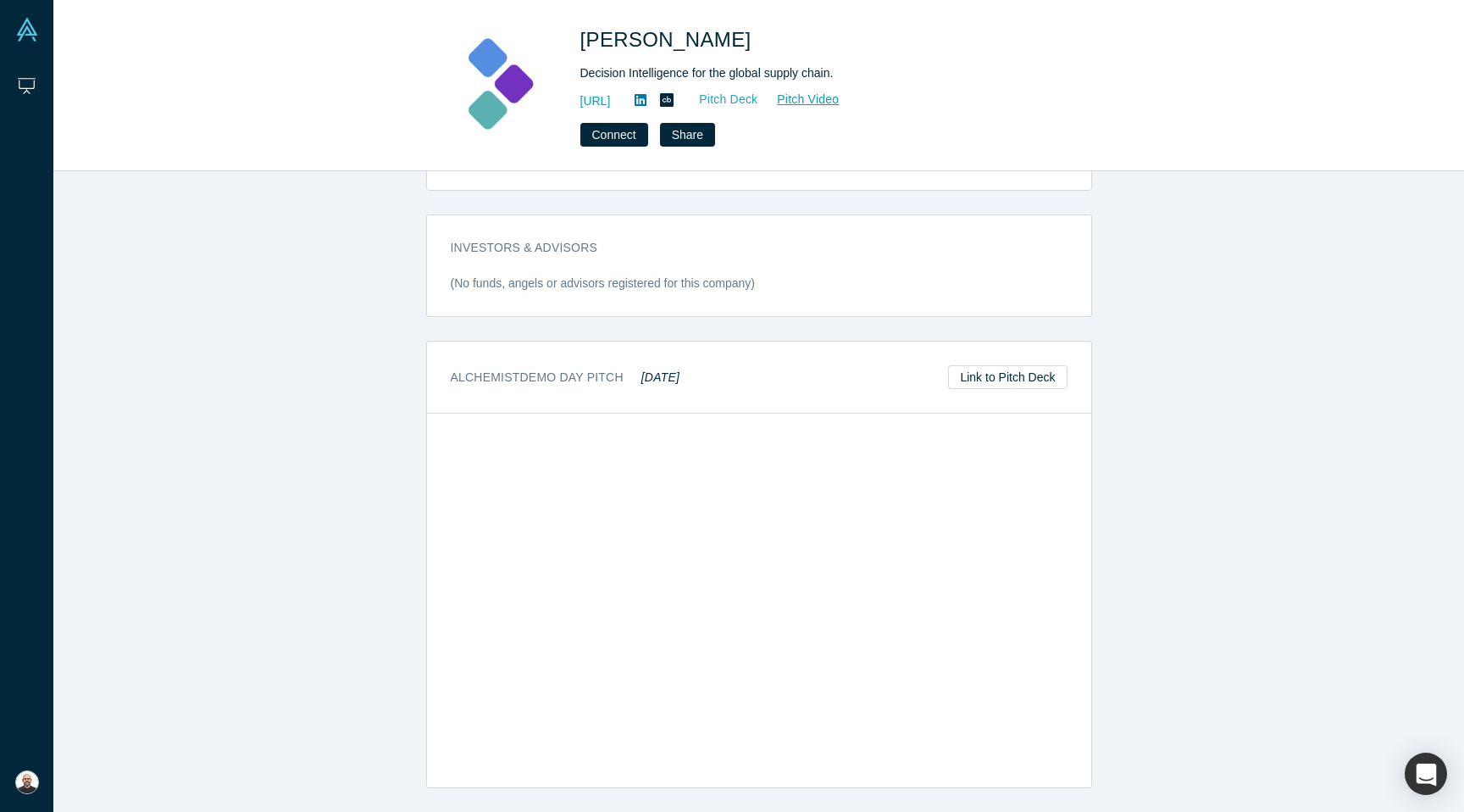
click at [758, 93] on link "Pitch Deck" at bounding box center [719, 99] width 78 height 20
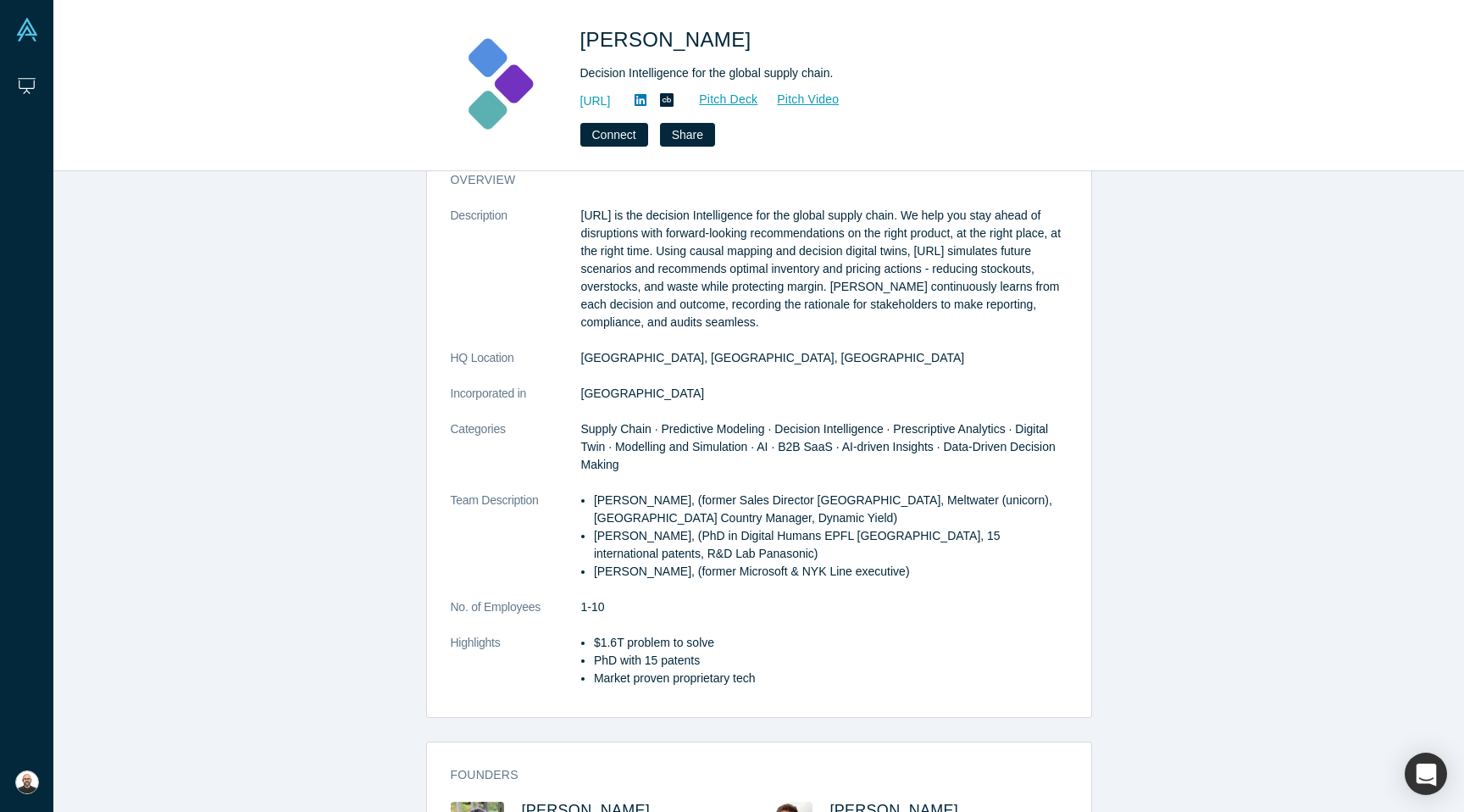
scroll to position [0, 0]
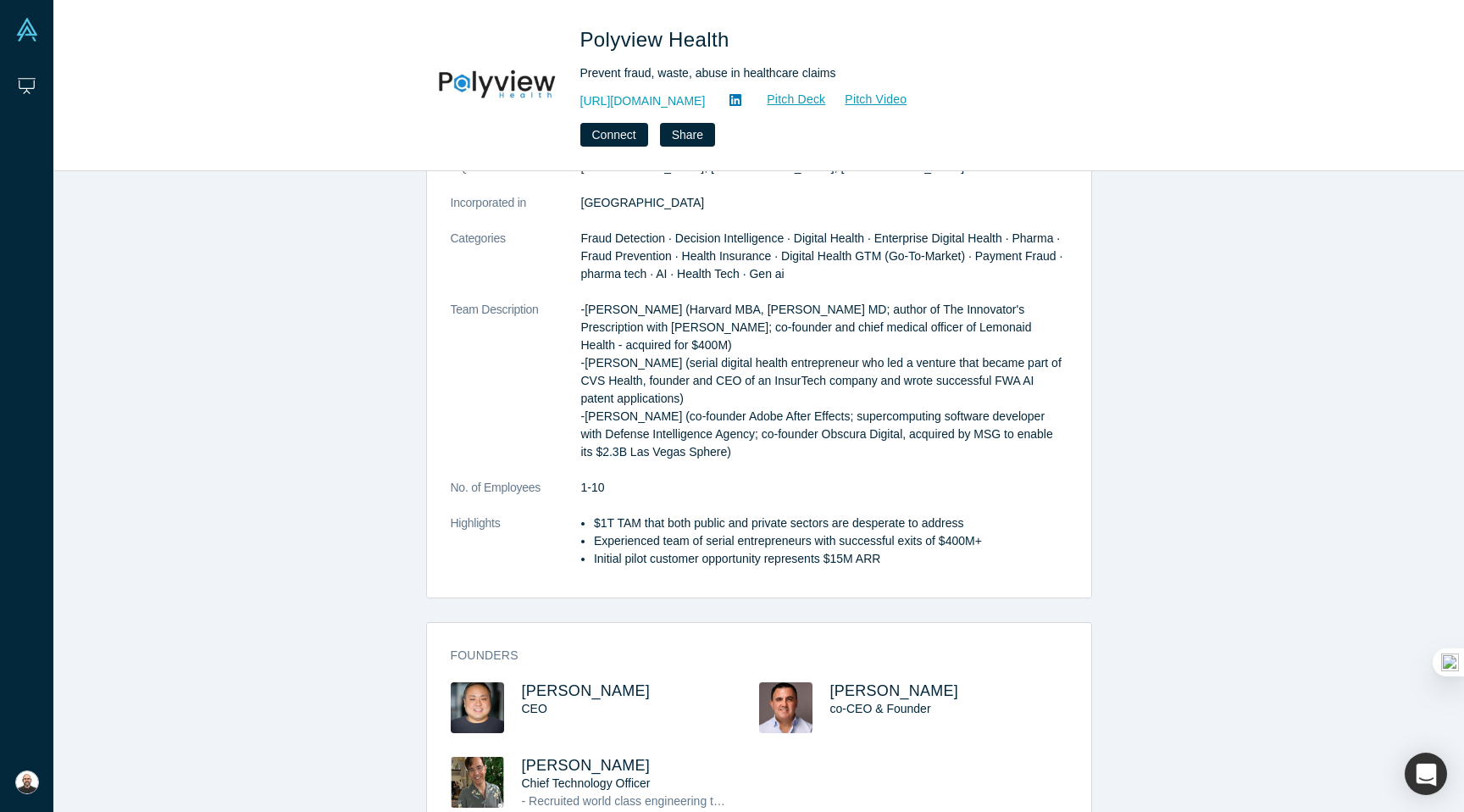
scroll to position [207, 0]
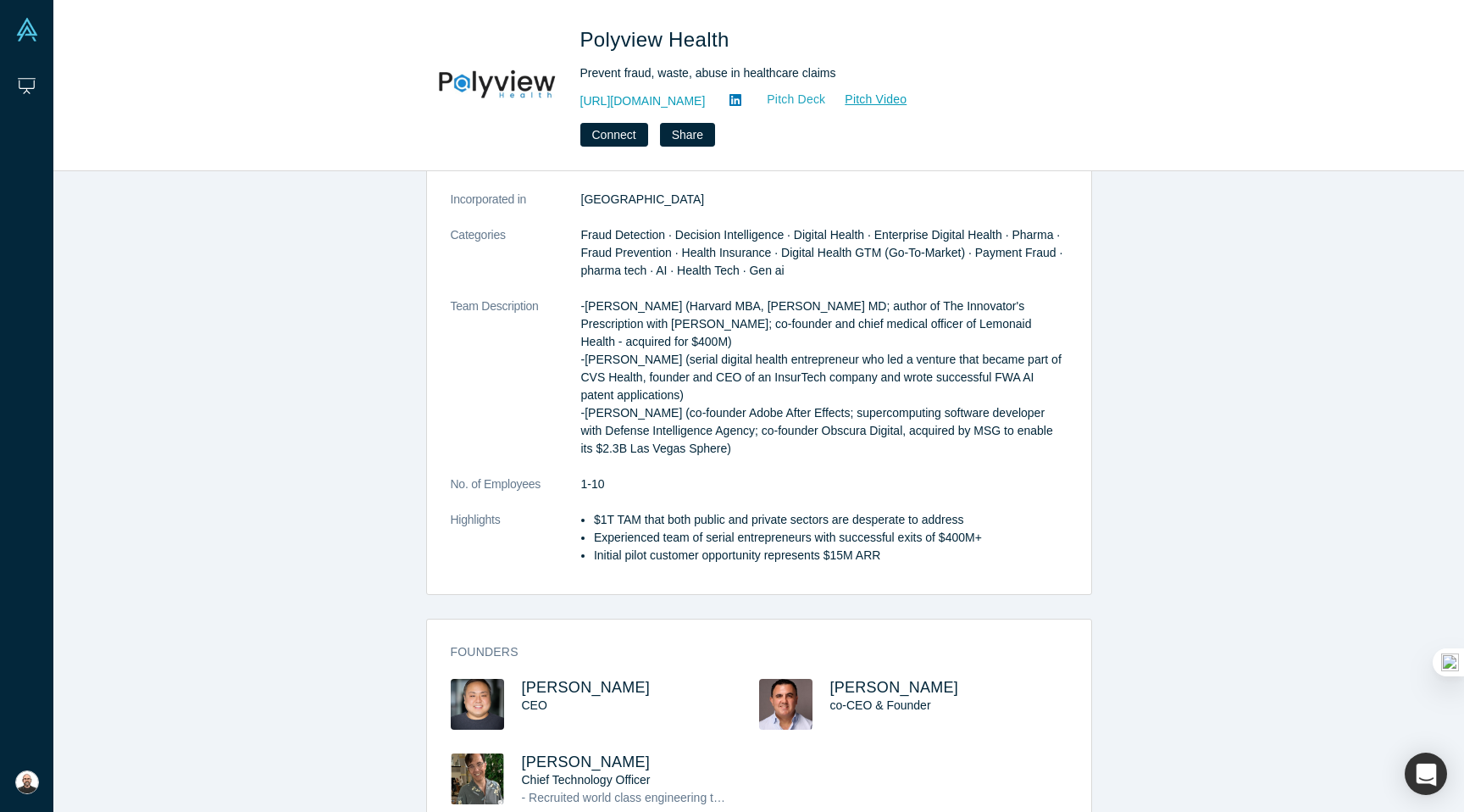
click at [812, 99] on link "Pitch Deck" at bounding box center [786, 99] width 78 height 20
click at [626, 131] on button "Connect" at bounding box center [613, 135] width 68 height 24
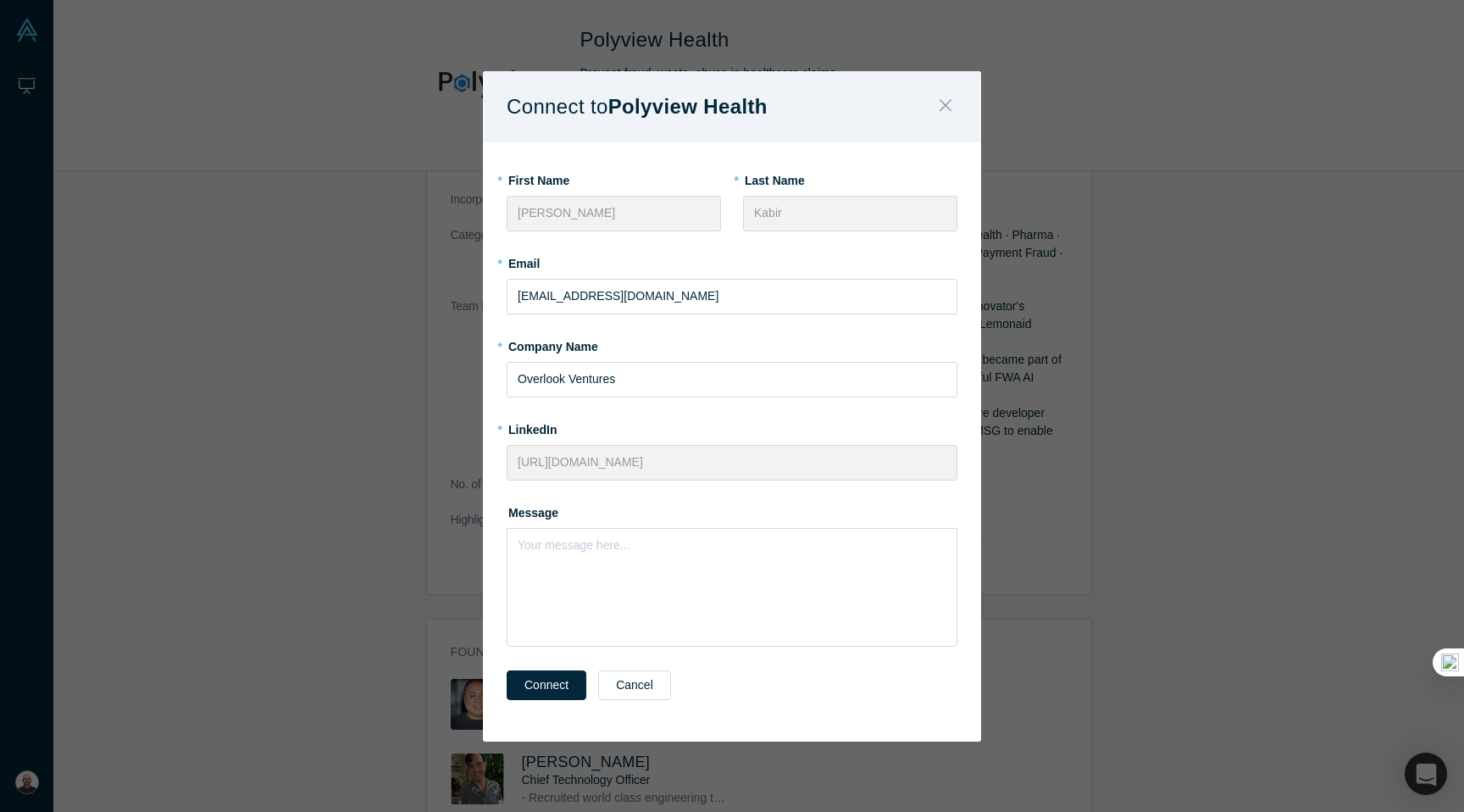
click at [941, 99] on icon "Close" at bounding box center [945, 105] width 12 height 19
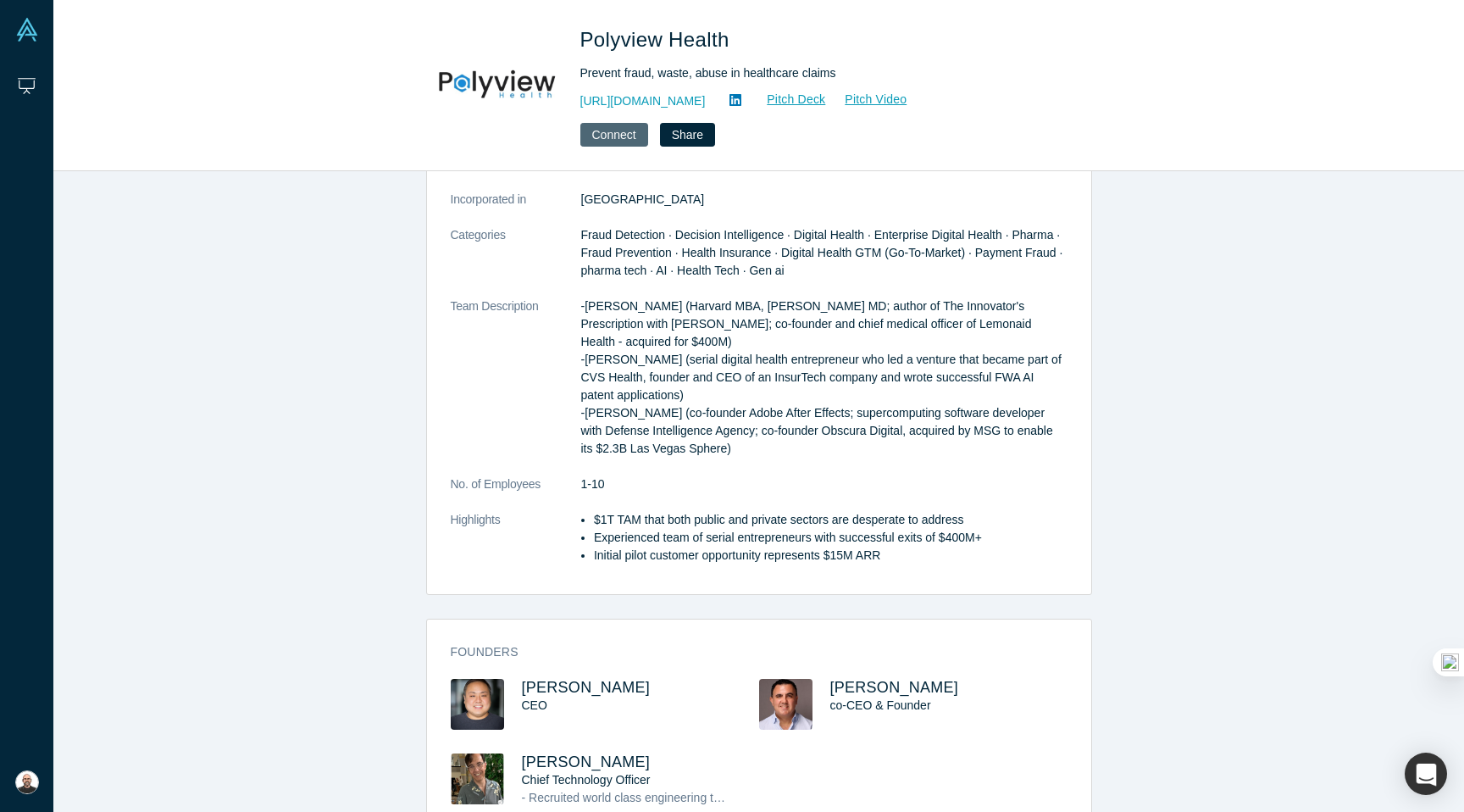
click at [631, 126] on button "Connect" at bounding box center [613, 135] width 68 height 24
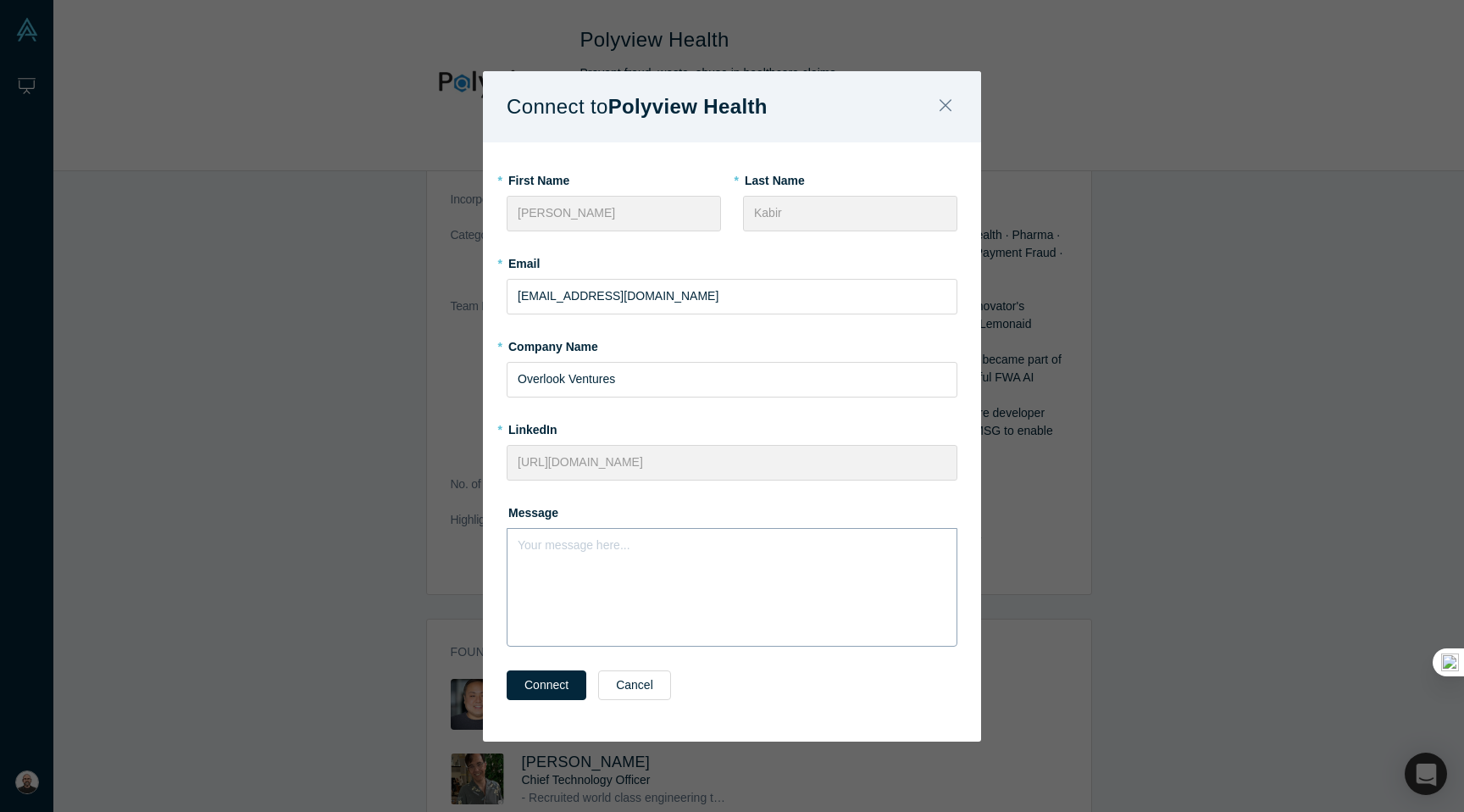
click at [588, 567] on div "Your message here..." at bounding box center [732, 587] width 451 height 119
paste div "rdw-editor"
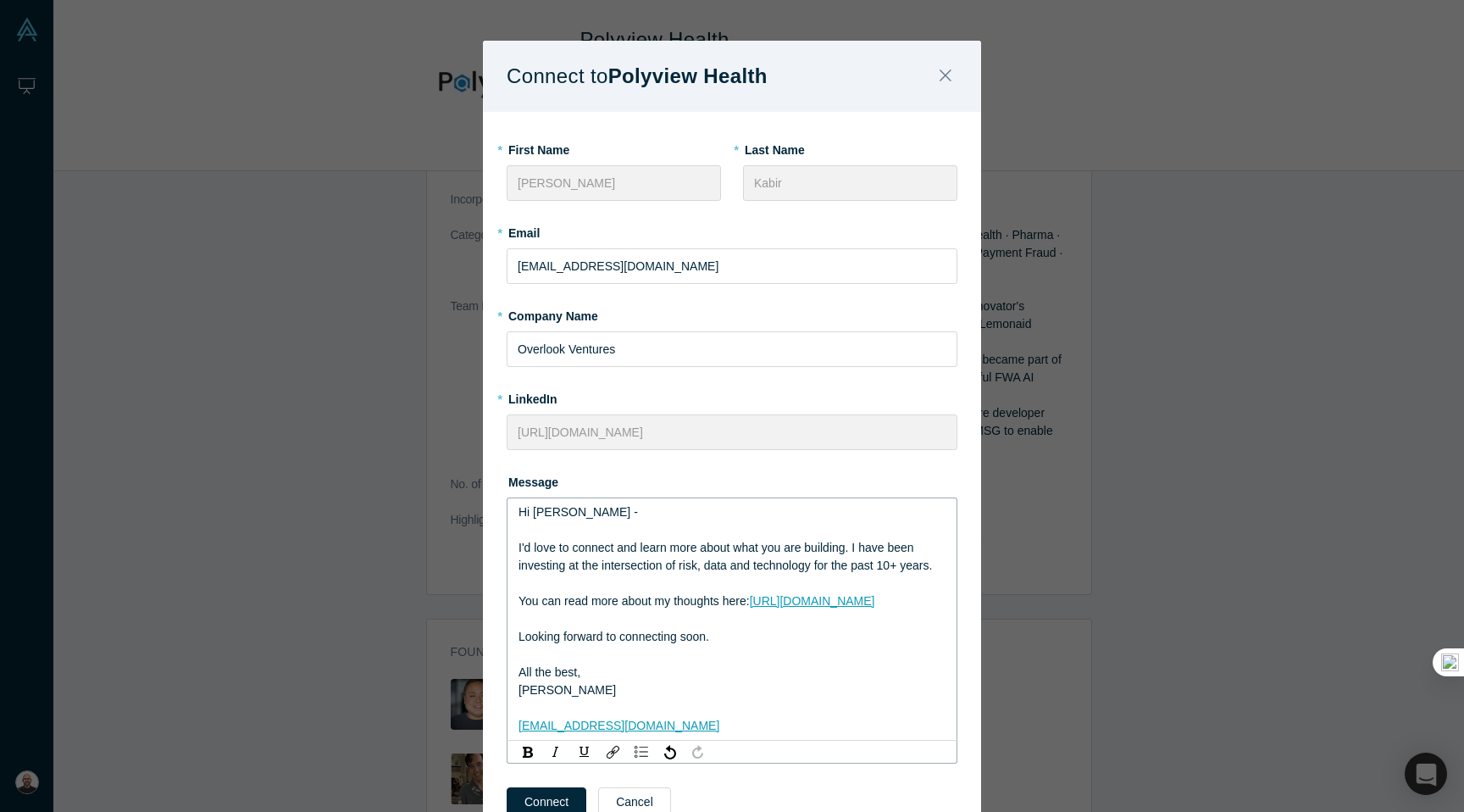
click at [552, 515] on span "Hi [PERSON_NAME] -" at bounding box center [578, 512] width 120 height 14
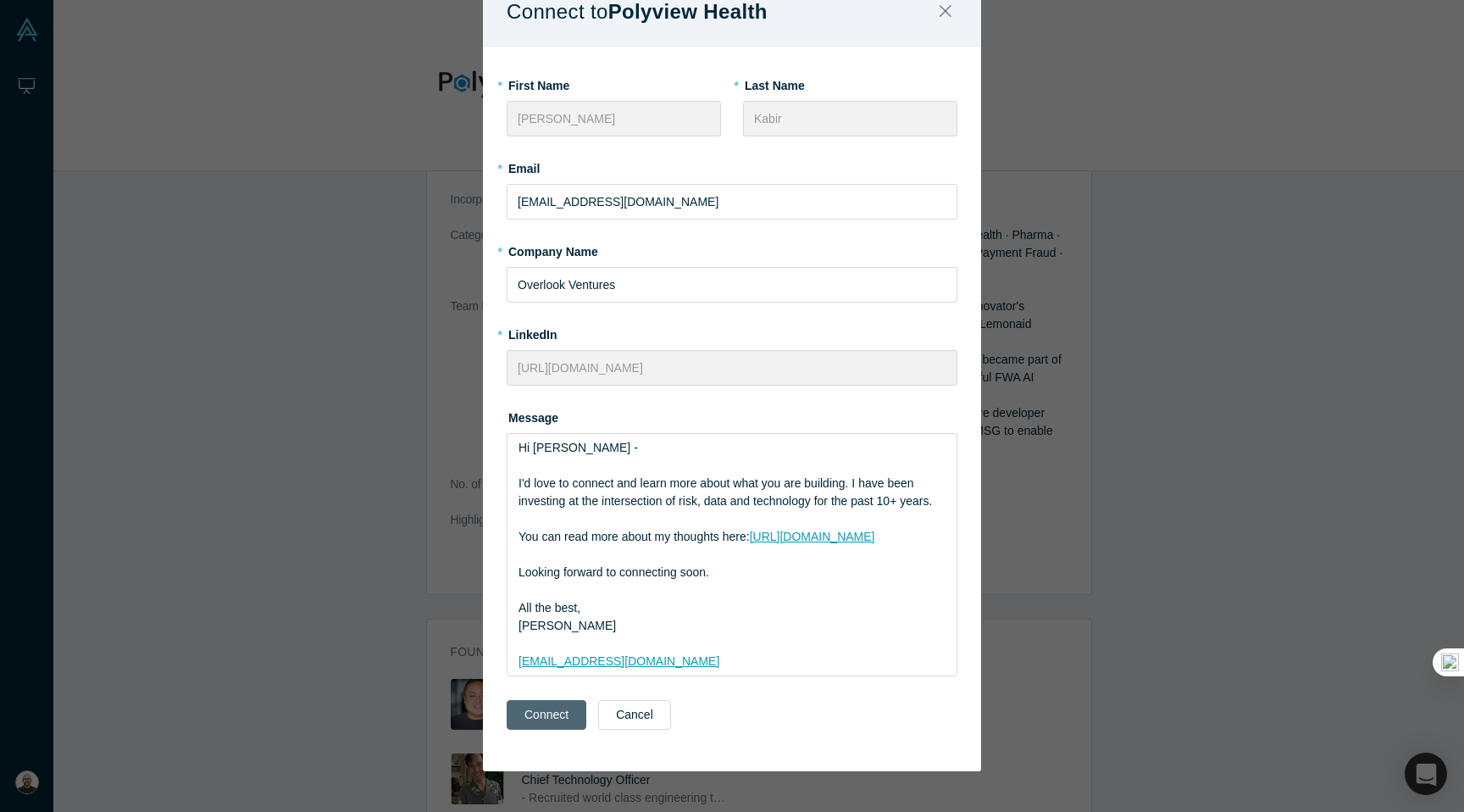
scroll to position [64, 0]
click at [531, 714] on button "Connect" at bounding box center [546, 714] width 80 height 30
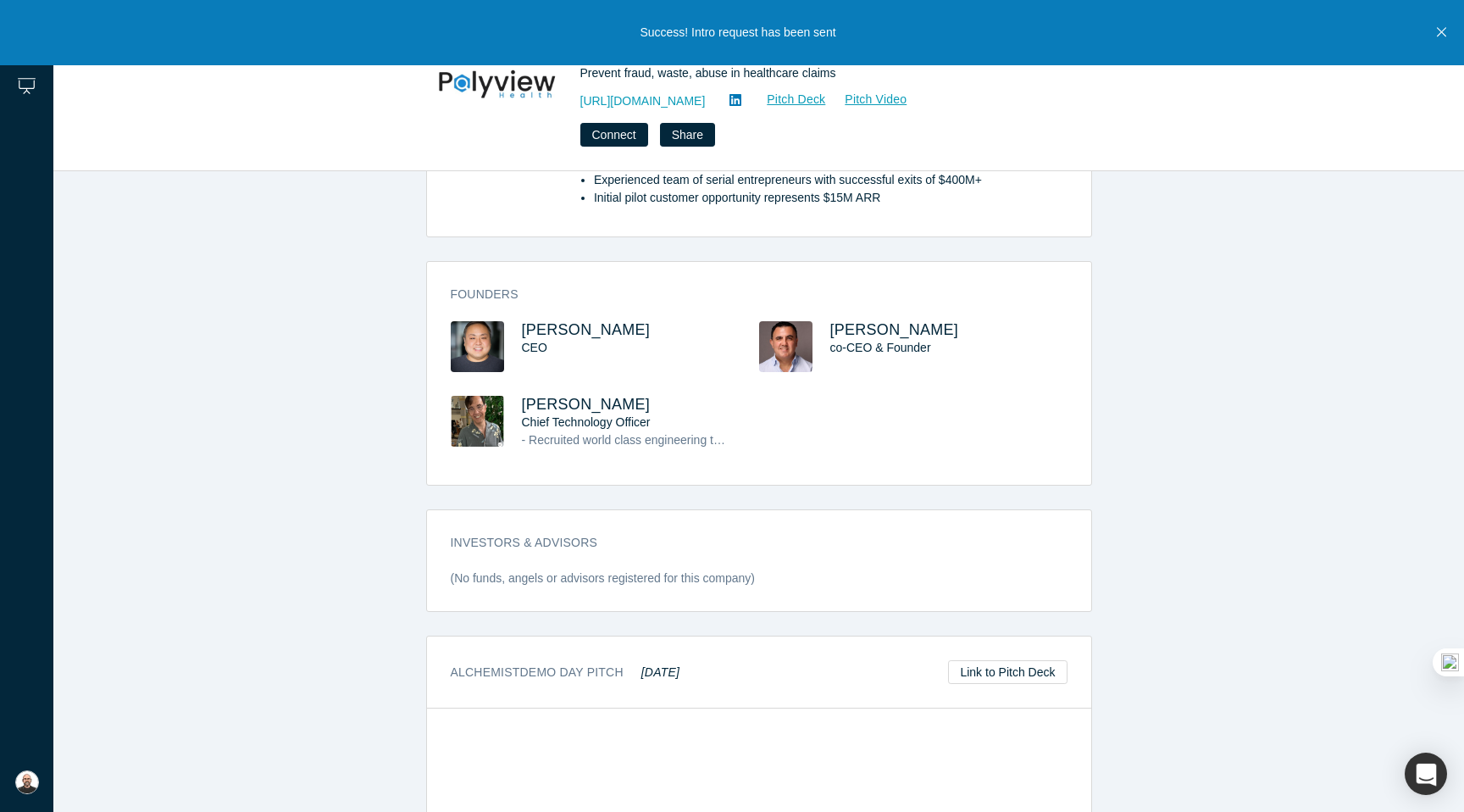
scroll to position [859, 0]
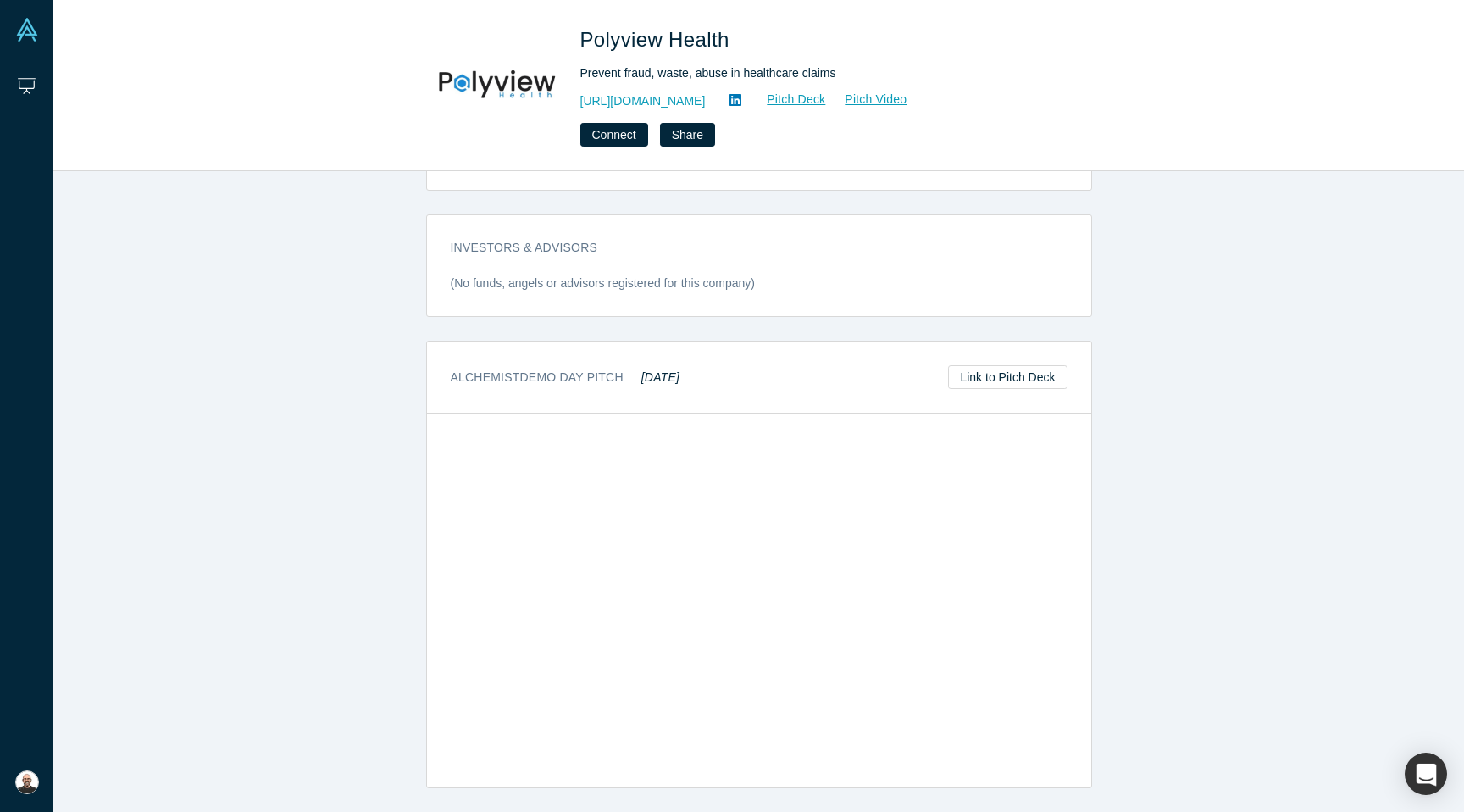
click at [741, 104] on icon at bounding box center [736, 100] width 12 height 12
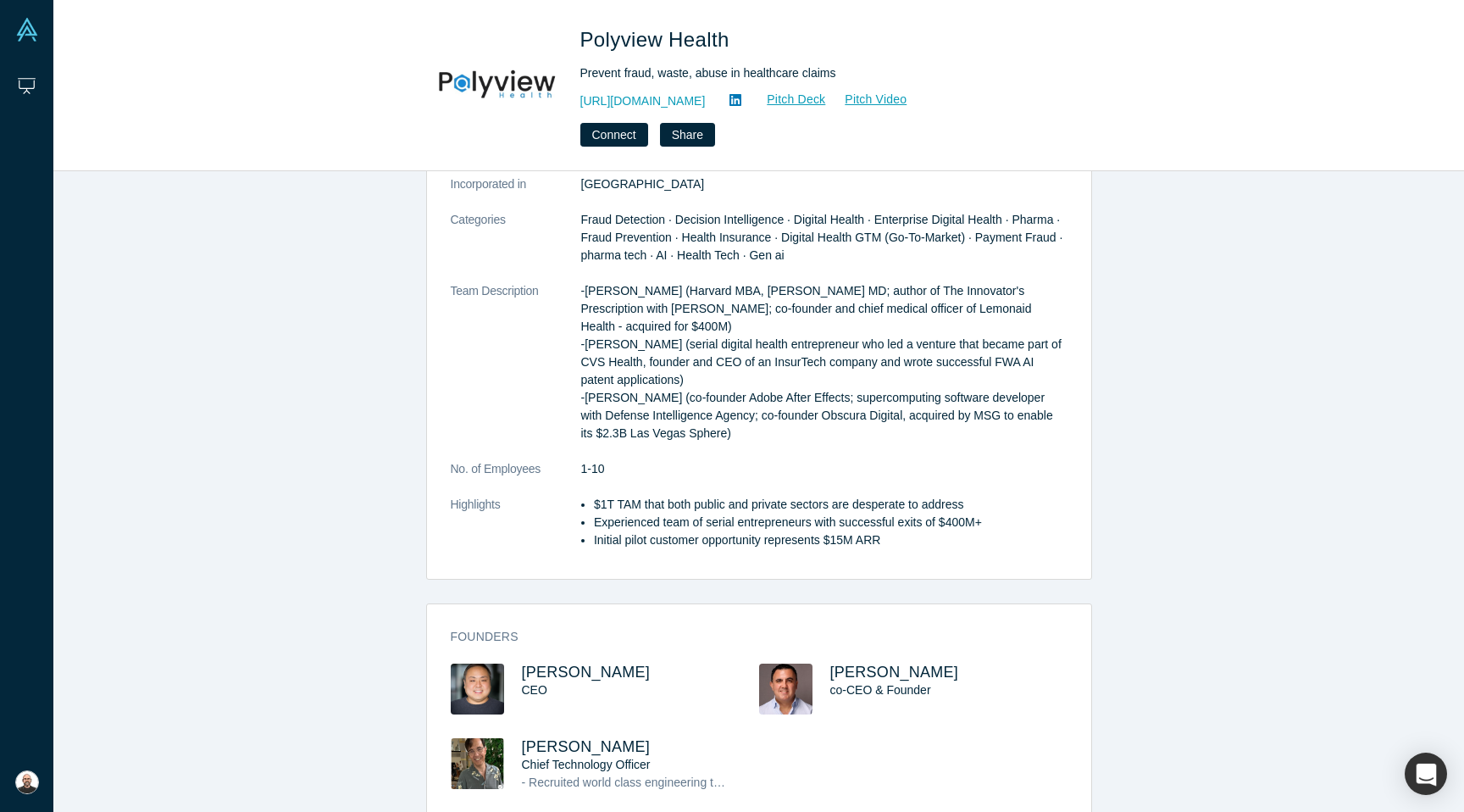
scroll to position [223, 0]
click at [898, 674] on span "[PERSON_NAME]" at bounding box center [894, 670] width 129 height 17
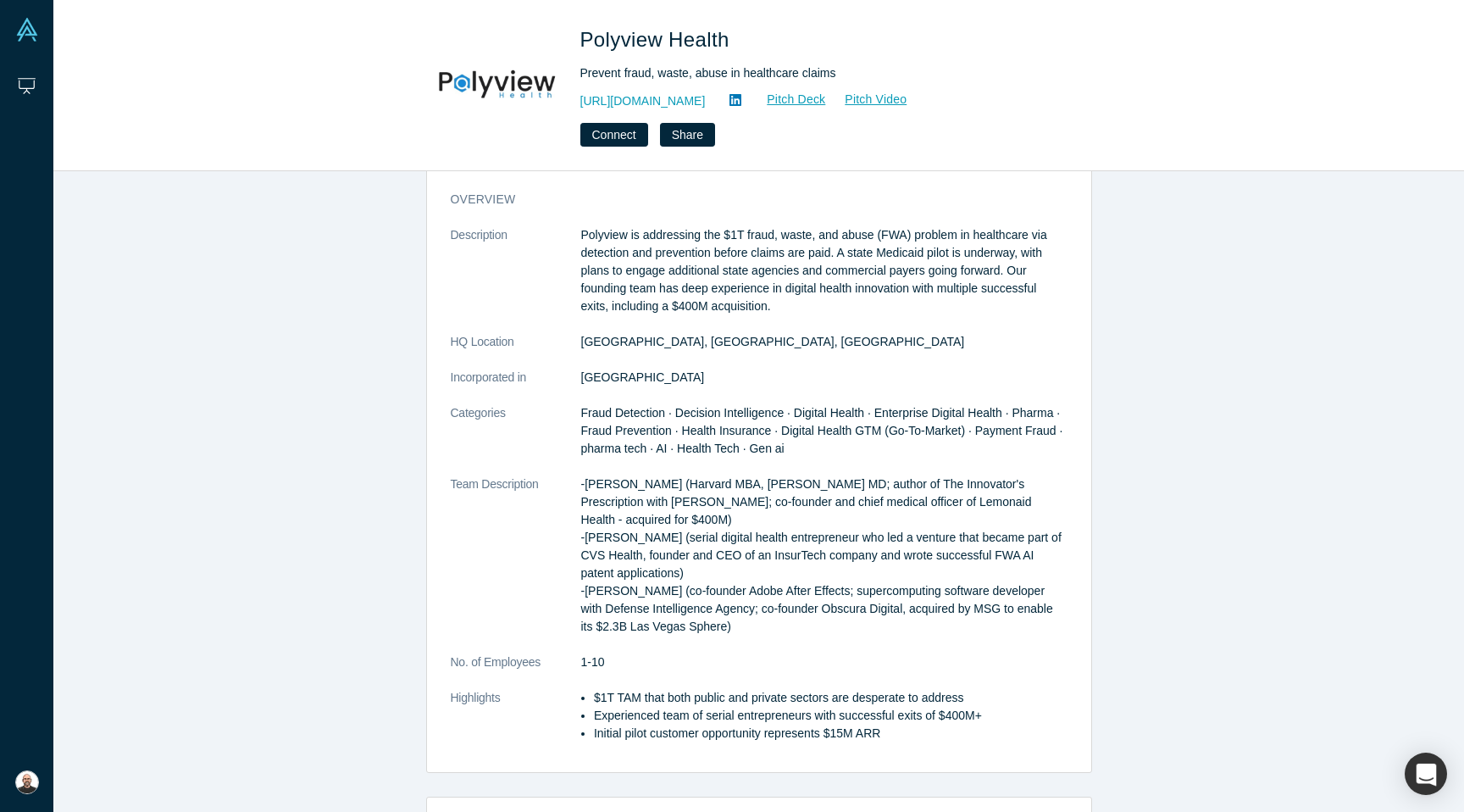
scroll to position [0, 0]
